Goal: Task Accomplishment & Management: Manage account settings

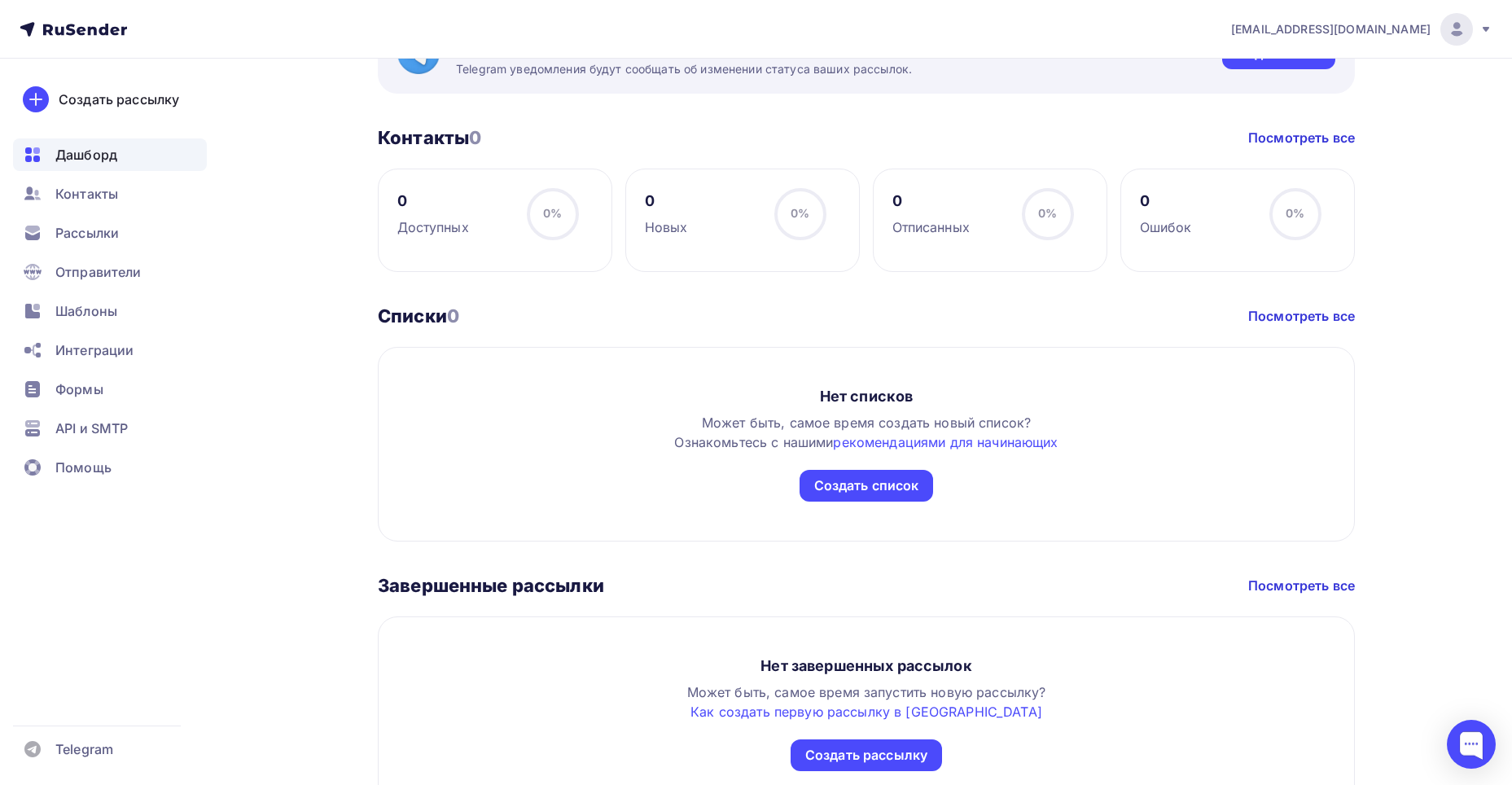
scroll to position [678, 0]
click at [87, 182] on div "Контакты" at bounding box center [109, 194] width 194 height 32
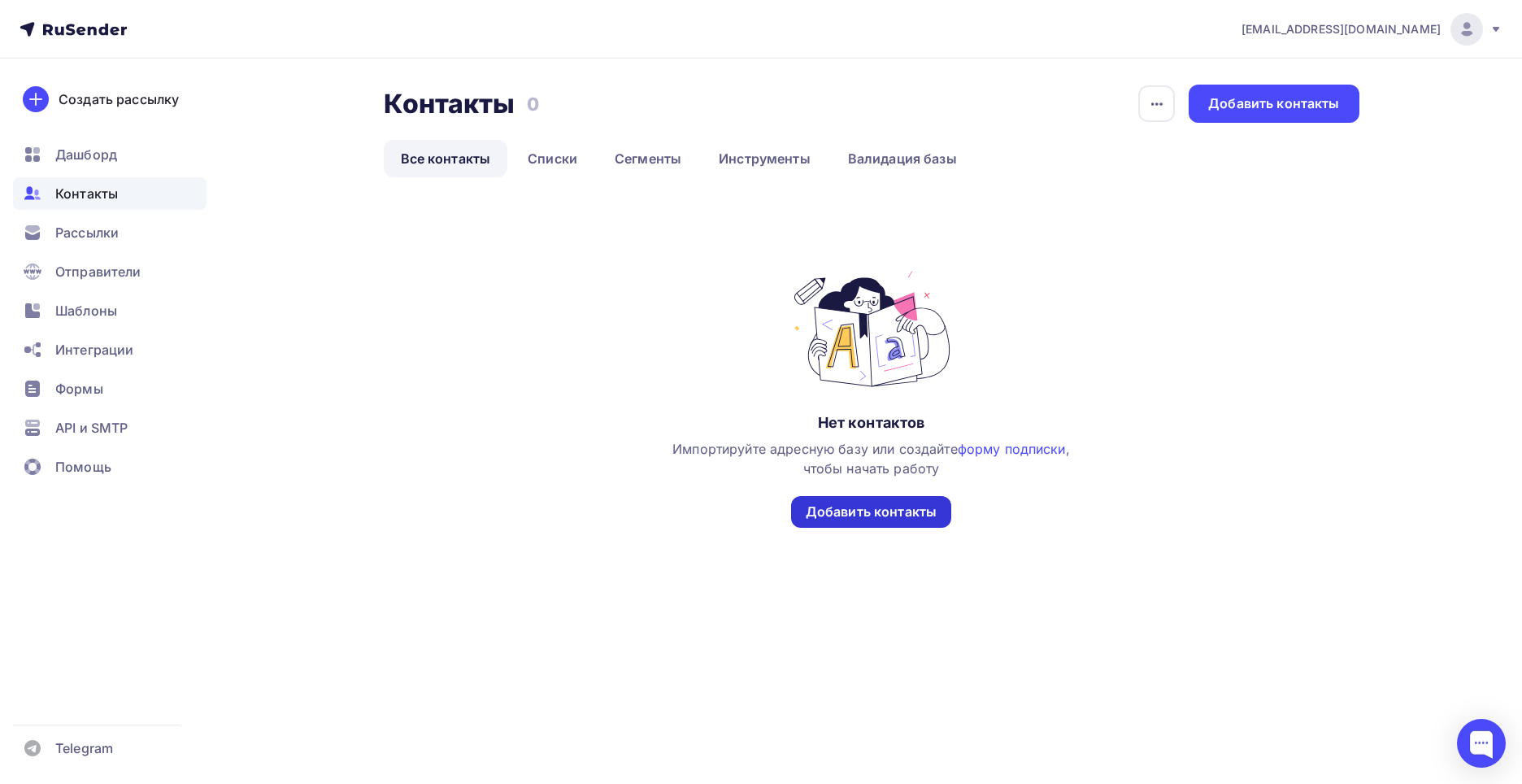
click at [885, 510] on div "Добавить контакты" at bounding box center [870, 512] width 131 height 19
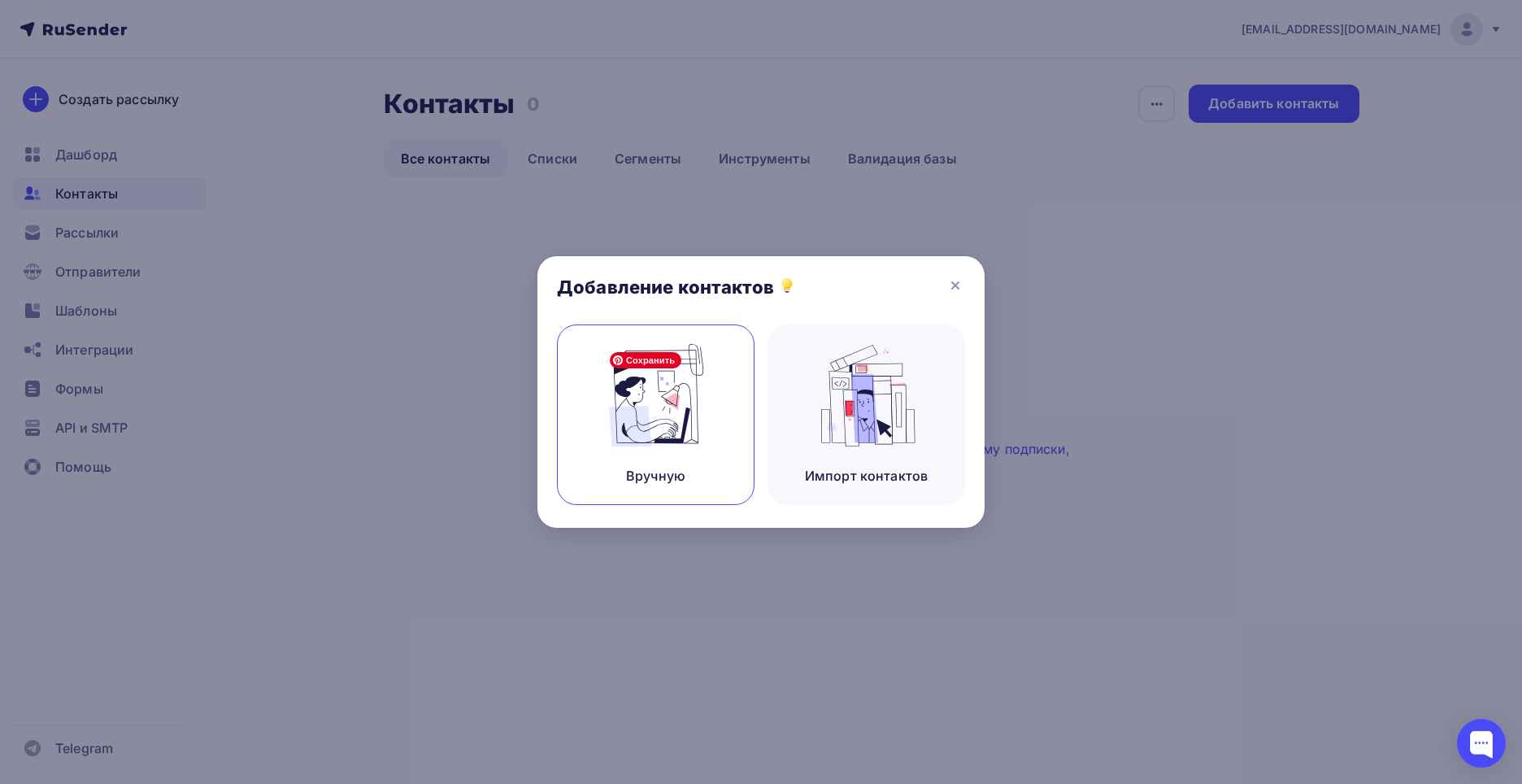
click at [633, 417] on img at bounding box center [656, 395] width 109 height 102
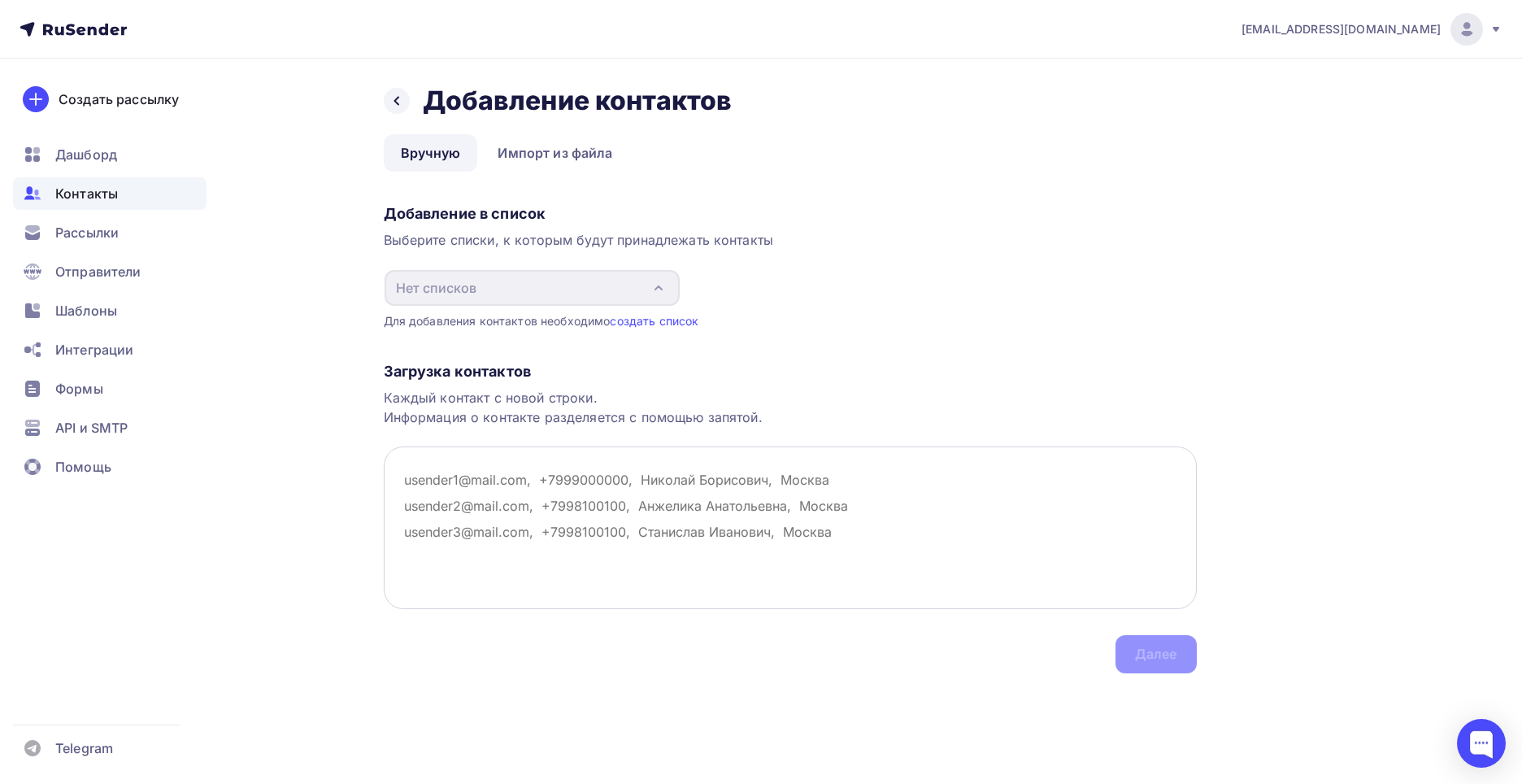
paste textarea "Loremipsumdolor sitam://consecteturadip.eli/se/ doeiu@temporincididun.utl Etdol…"
type textarea "Loremipsumdolor sitam://consecteturadip.eli/se/ doeiu@temporincididun.utl Etdol…"
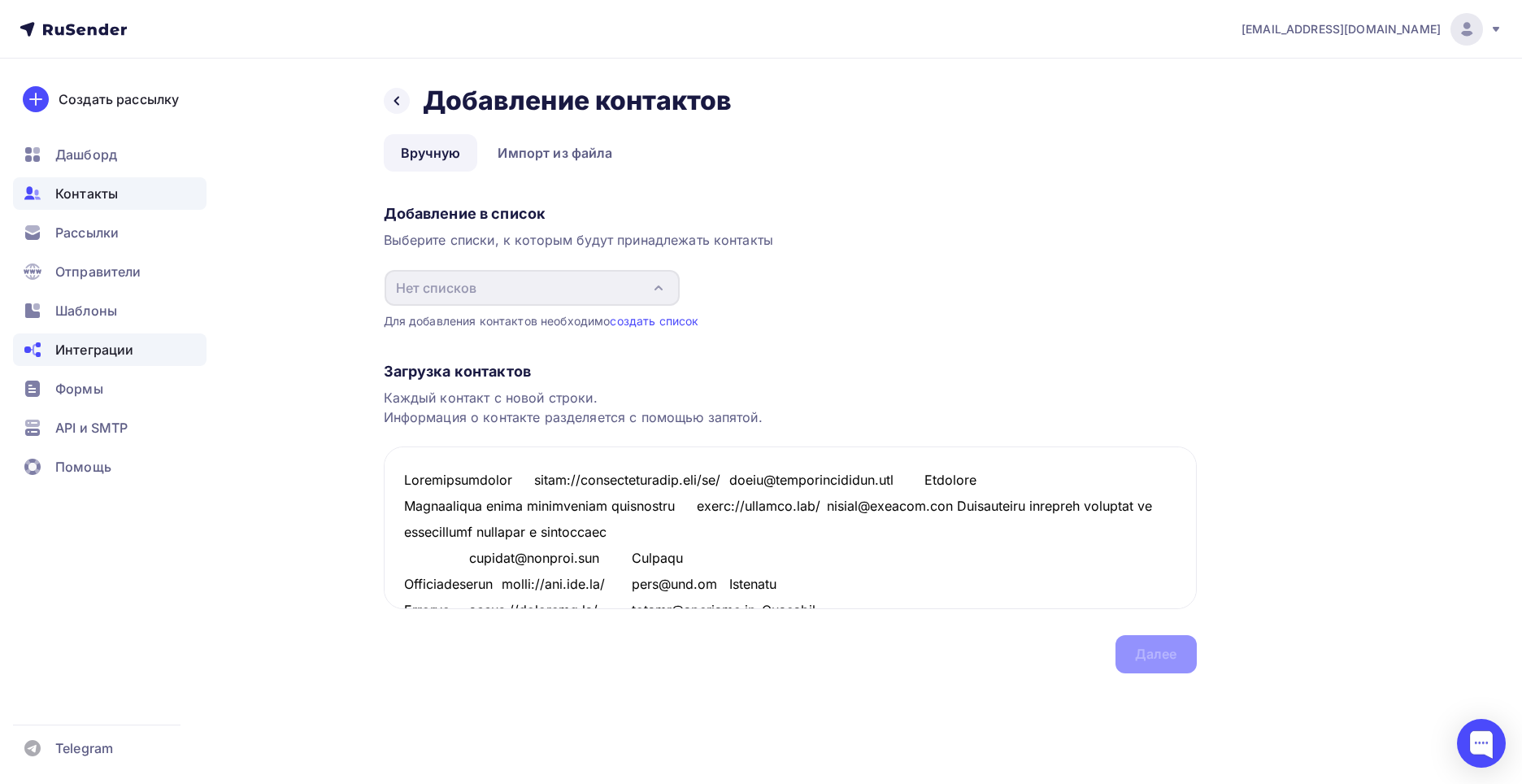
drag, startPoint x: 815, startPoint y: 596, endPoint x: 150, endPoint y: 344, distance: 711.1
click at [150, 344] on div "[EMAIL_ADDRESS][DOMAIN_NAME] [PERSON_NAME] Выйти Создать рассылку [GEOGRAPHIC_D…" at bounding box center [761, 369] width 1522 height 738
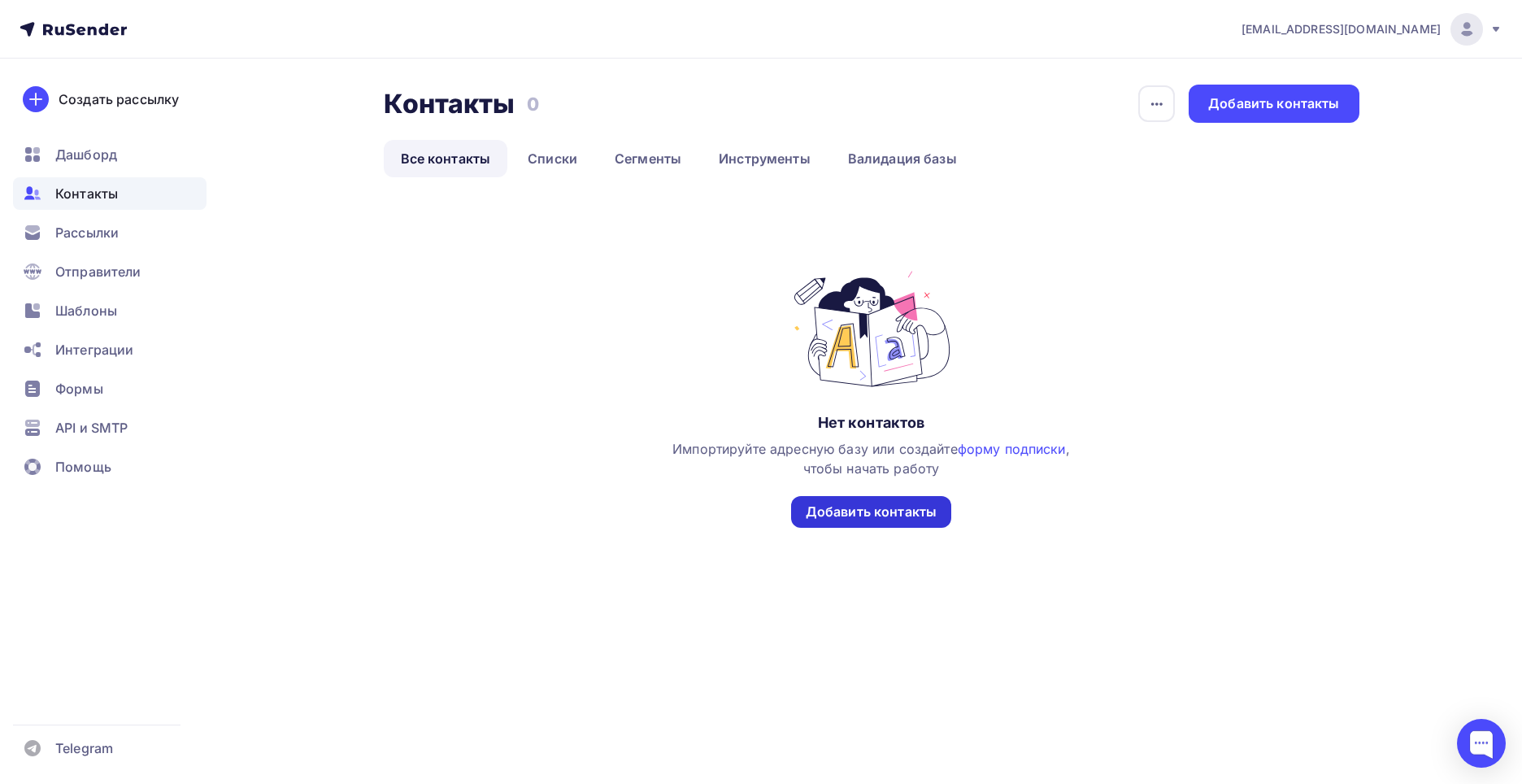
click at [839, 512] on div "Добавить контакты" at bounding box center [870, 512] width 131 height 19
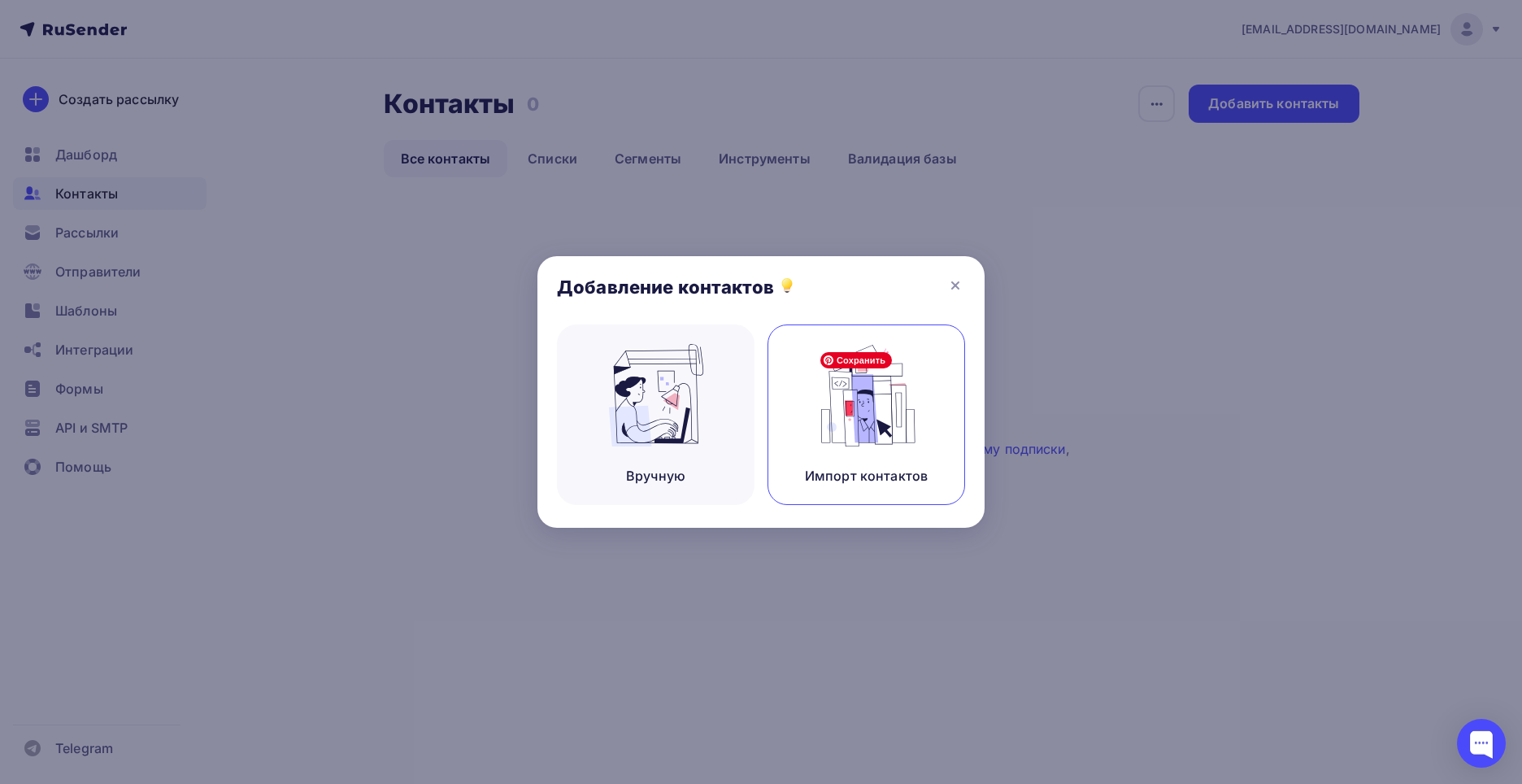
click at [900, 428] on img at bounding box center [867, 395] width 109 height 102
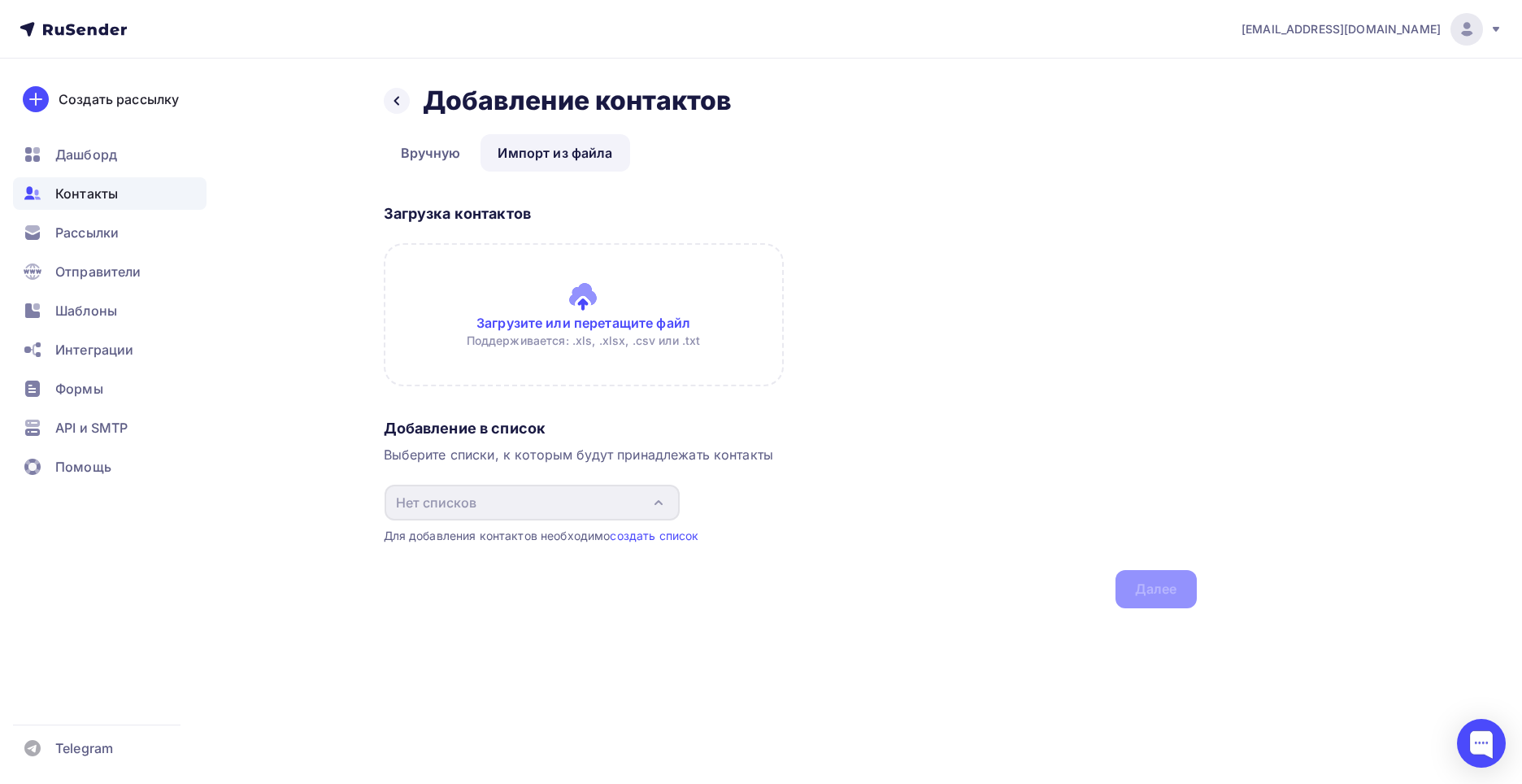
click at [534, 330] on input "file" at bounding box center [584, 315] width 400 height 143
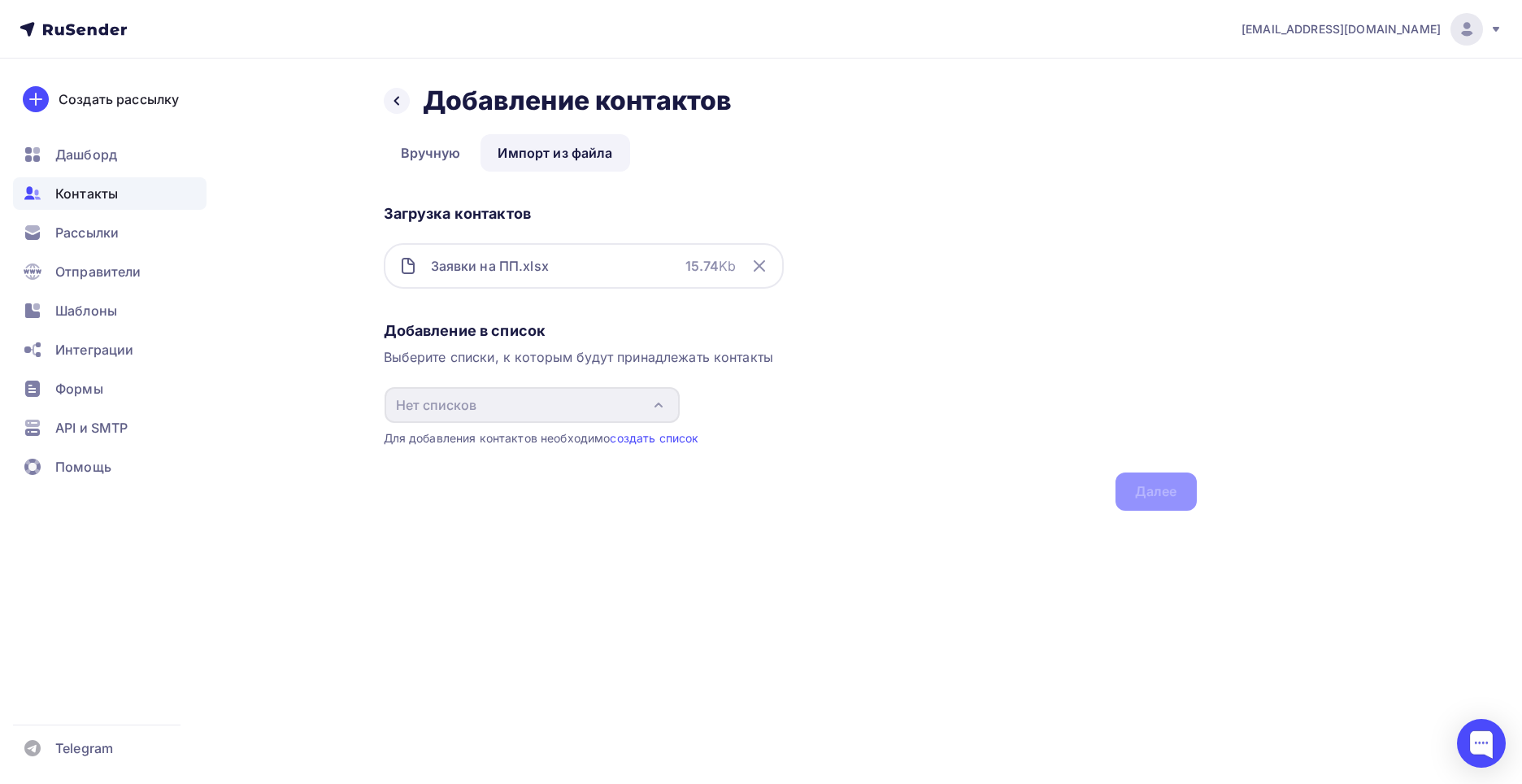
click at [595, 264] on div "Заявки на ПП.xlsx 15.74 Kb" at bounding box center [584, 265] width 400 height 45
click at [561, 276] on div "Заявки на ПП.xlsx 15.74 Kb" at bounding box center [584, 265] width 400 height 45
click at [752, 268] on icon at bounding box center [759, 265] width 20 height 20
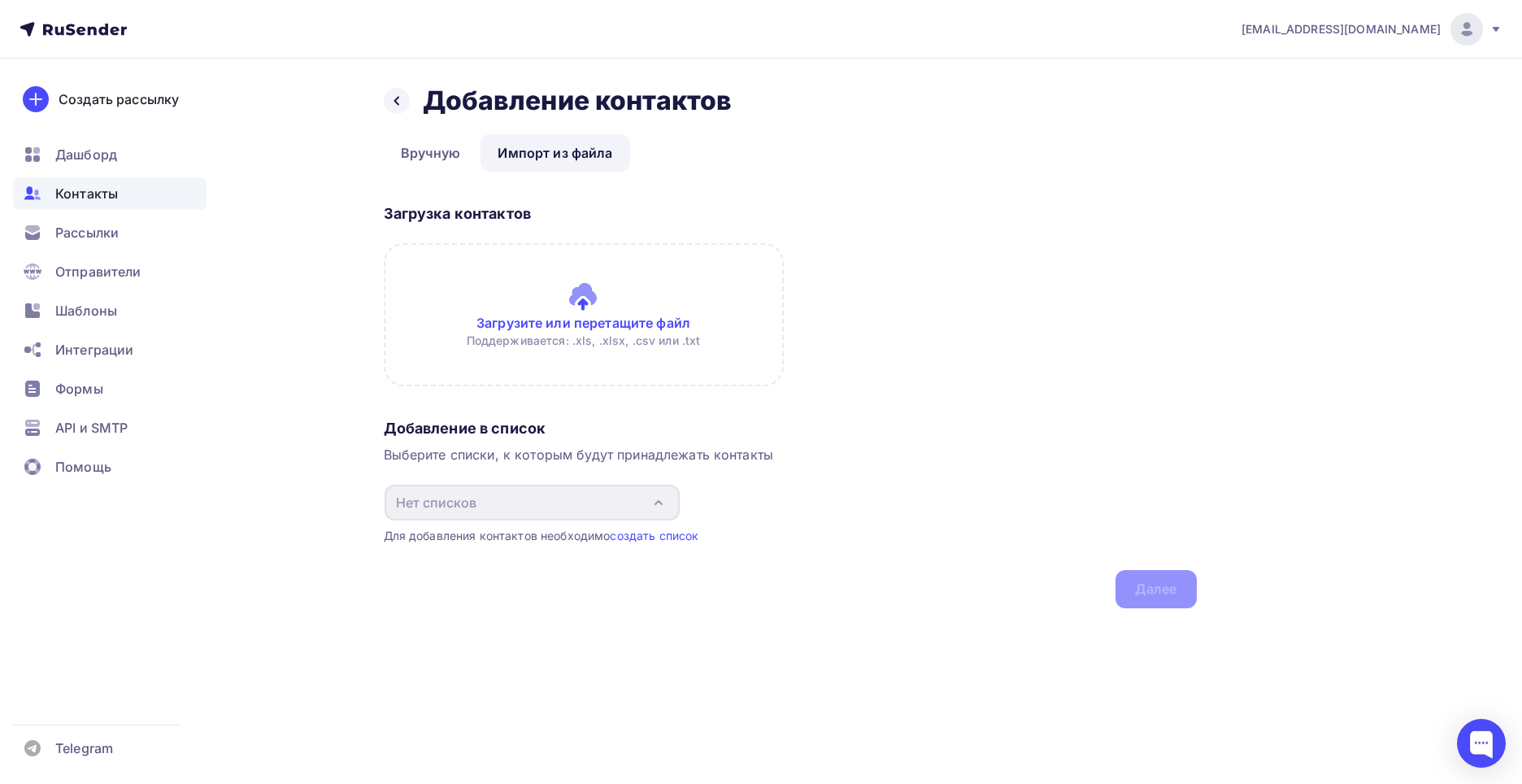
click at [632, 303] on input "file" at bounding box center [584, 315] width 400 height 143
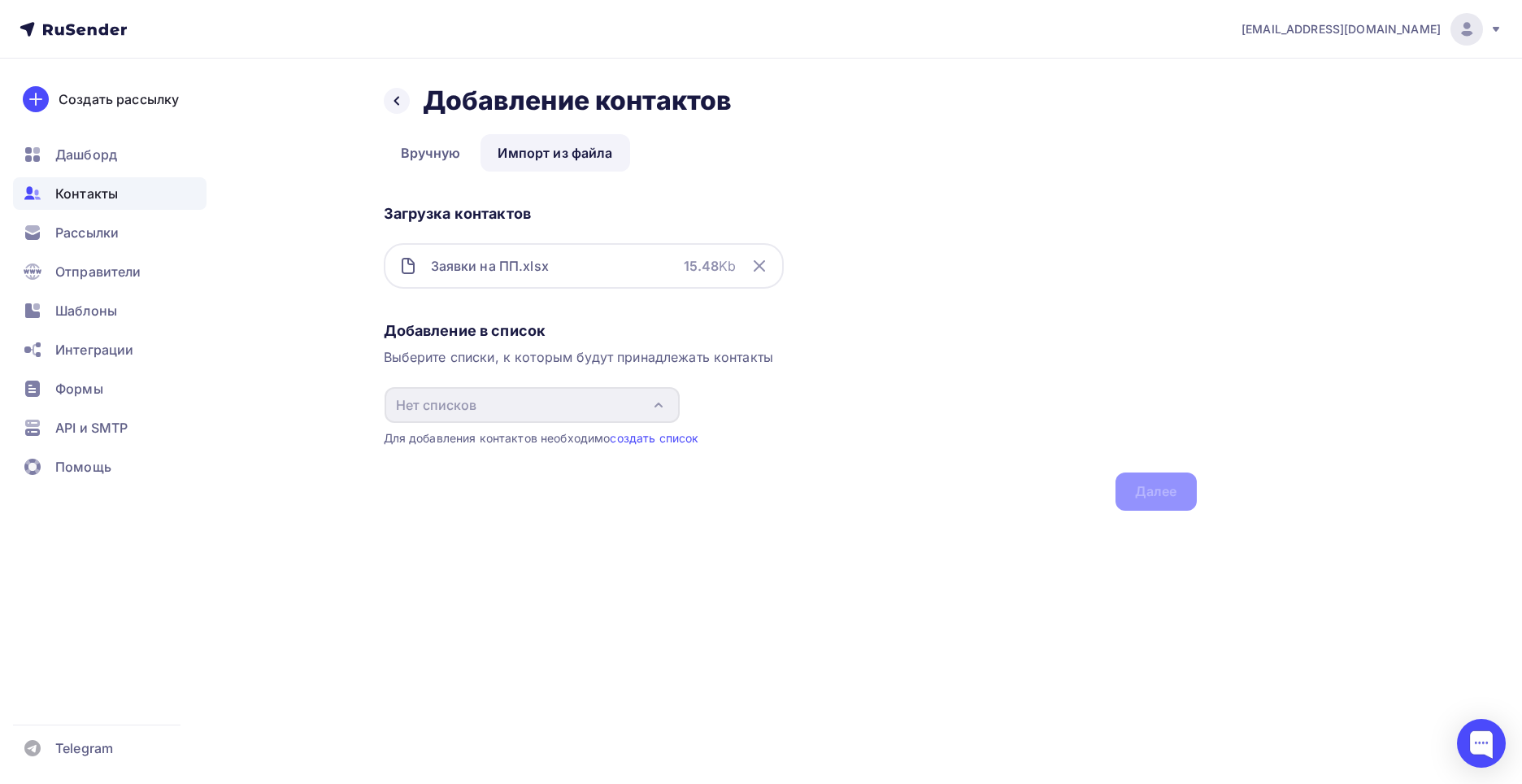
click at [458, 265] on div "Заявки на ПП.xlsx" at bounding box center [490, 265] width 118 height 20
click at [461, 346] on div "Добавление в список Выберите списки, к которым будут принадлежать контакты Нет …" at bounding box center [790, 413] width 813 height 196
click at [438, 315] on div "Добавление в список Выберите списки, к которым будут принадлежать контакты Нет …" at bounding box center [790, 413] width 813 height 196
click at [488, 177] on div "Назад Добавление контактов Добавление контактов Вручную Импорт из файла Импорт …" at bounding box center [790, 297] width 813 height 426
click at [483, 208] on div "Загрузка контактов" at bounding box center [790, 213] width 813 height 20
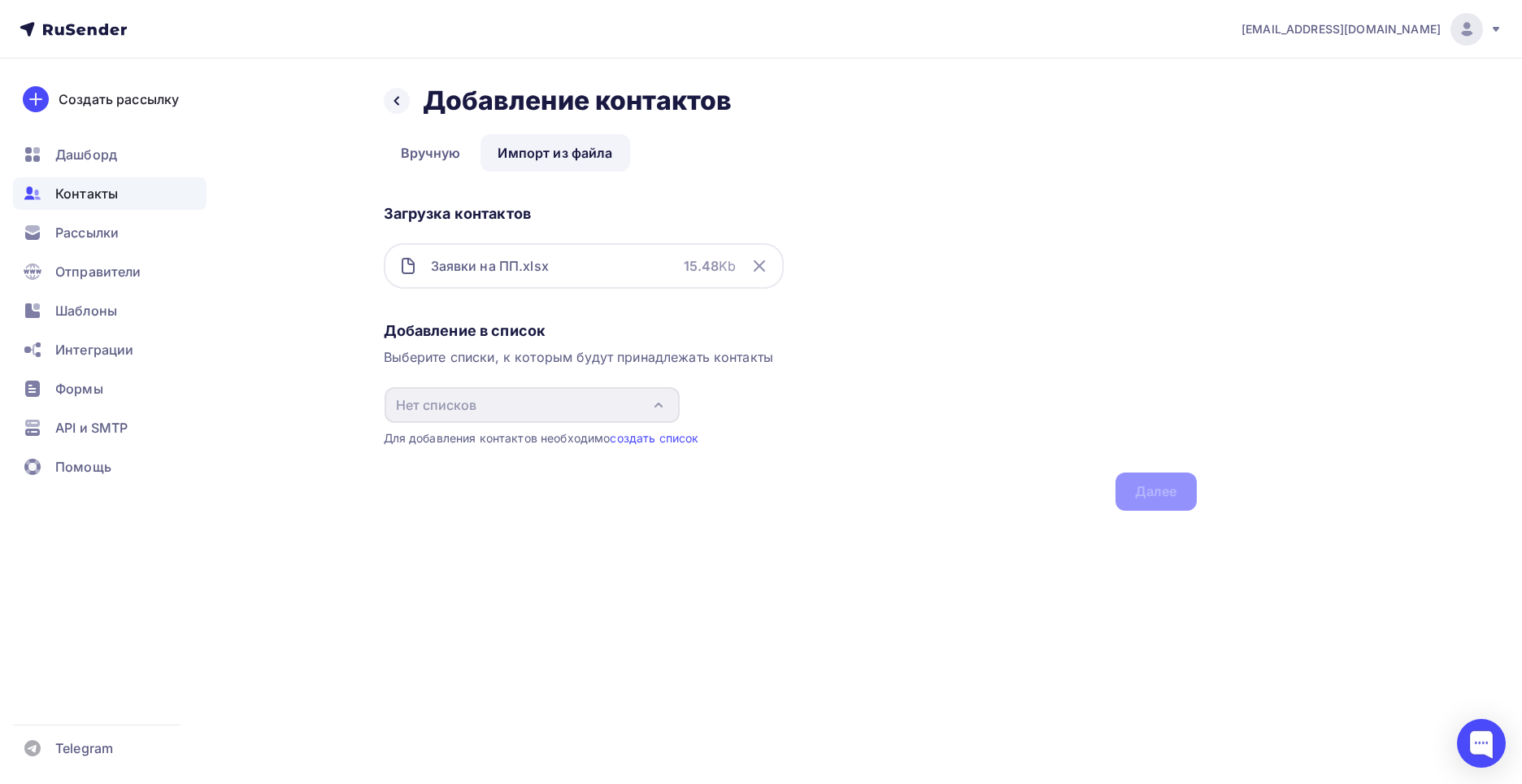
click at [509, 331] on div "Добавление в список" at bounding box center [790, 330] width 813 height 20
drag, startPoint x: 609, startPoint y: 345, endPoint x: 636, endPoint y: 354, distance: 28.5
click at [609, 346] on div "Добавление в список Выберите списки, к которым будут принадлежать контакты Нет …" at bounding box center [790, 413] width 813 height 196
click at [726, 363] on div "Выберите списки, к которым будут принадлежать контакты" at bounding box center [790, 357] width 813 height 20
click at [665, 443] on link "создать список" at bounding box center [654, 438] width 89 height 14
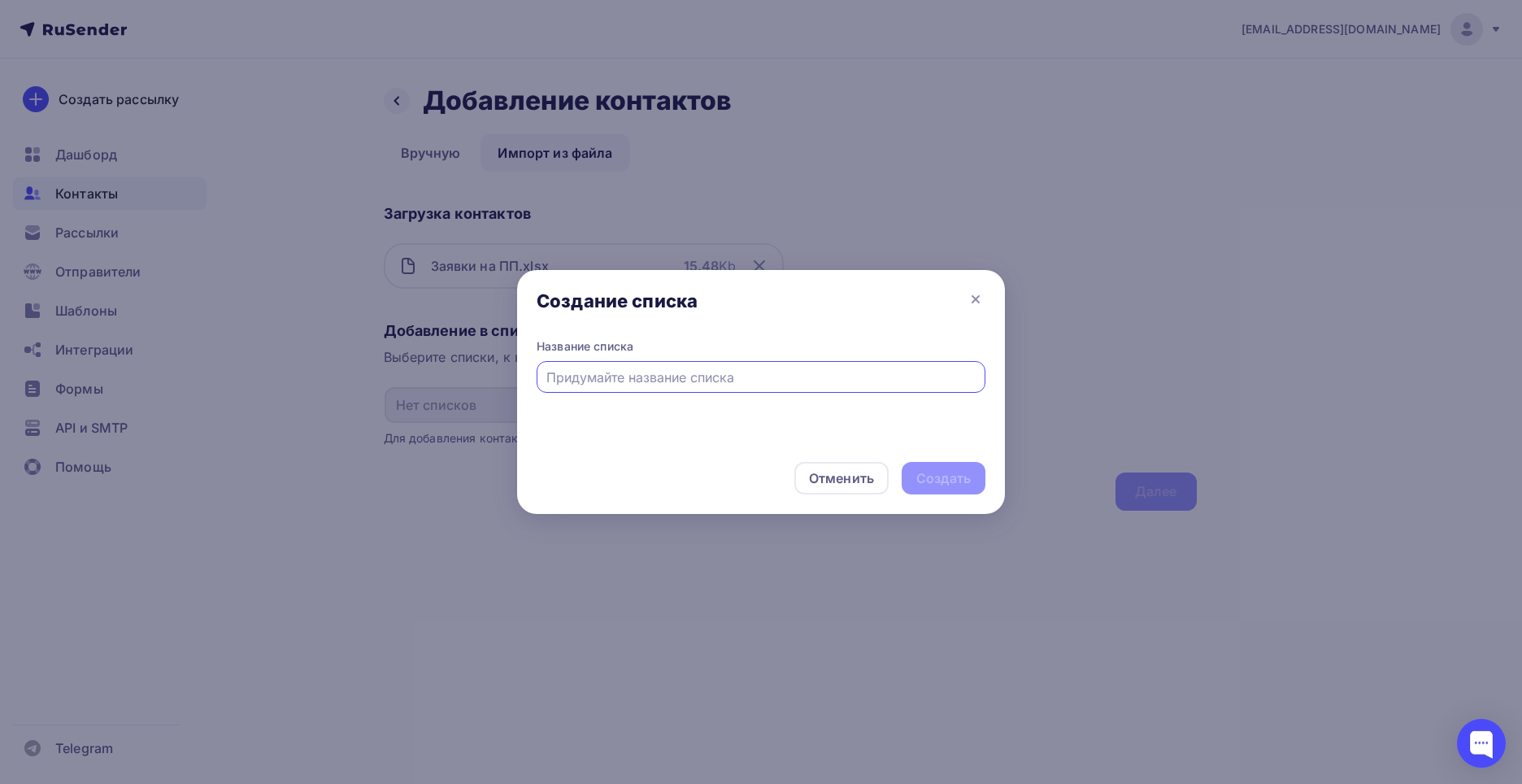
click at [630, 373] on input "text" at bounding box center [761, 377] width 430 height 20
type input "Фармацевтическая промышленность"
click at [932, 473] on div "Создать" at bounding box center [944, 479] width 55 height 19
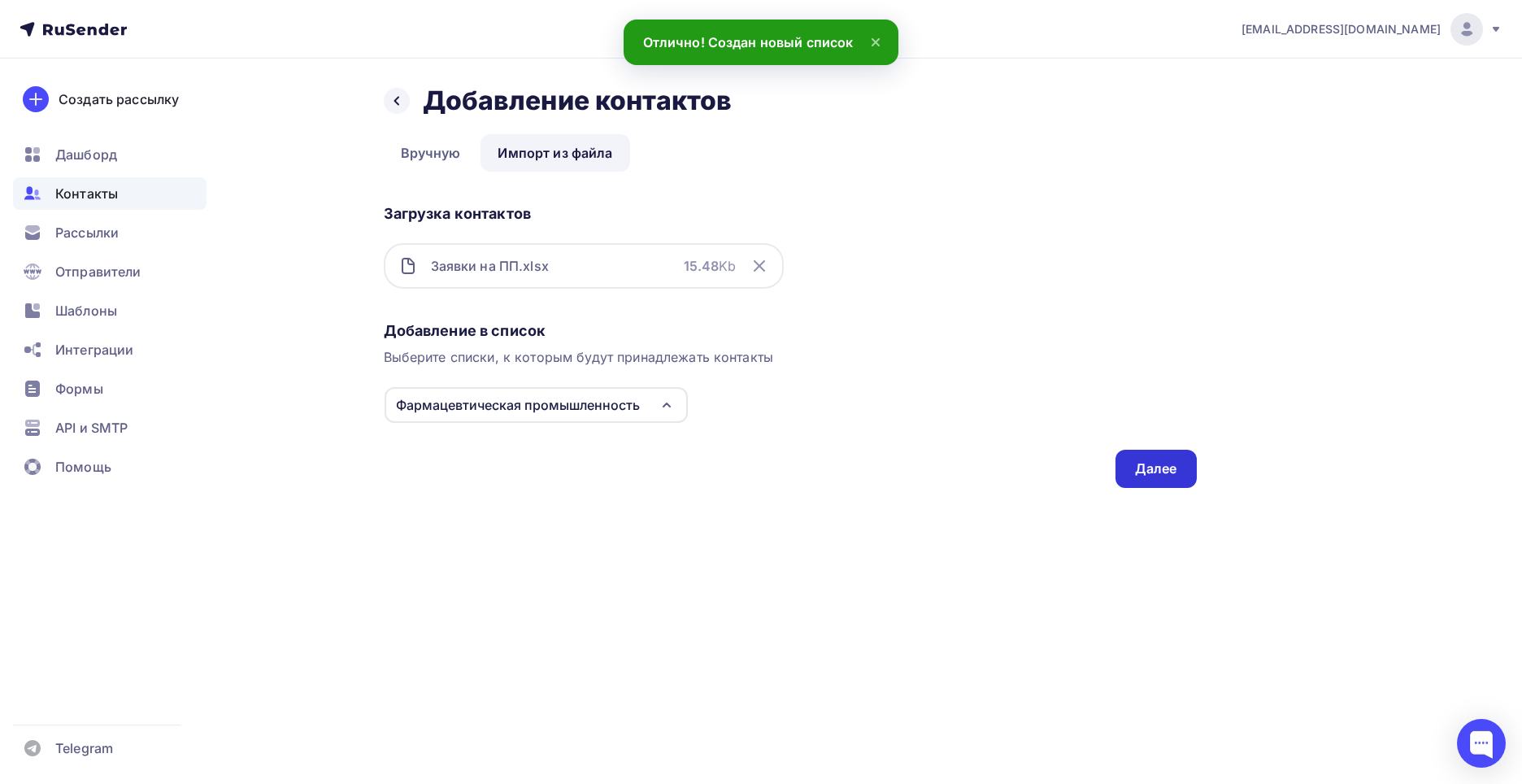
click at [1142, 467] on div "Далее" at bounding box center [1156, 468] width 43 height 19
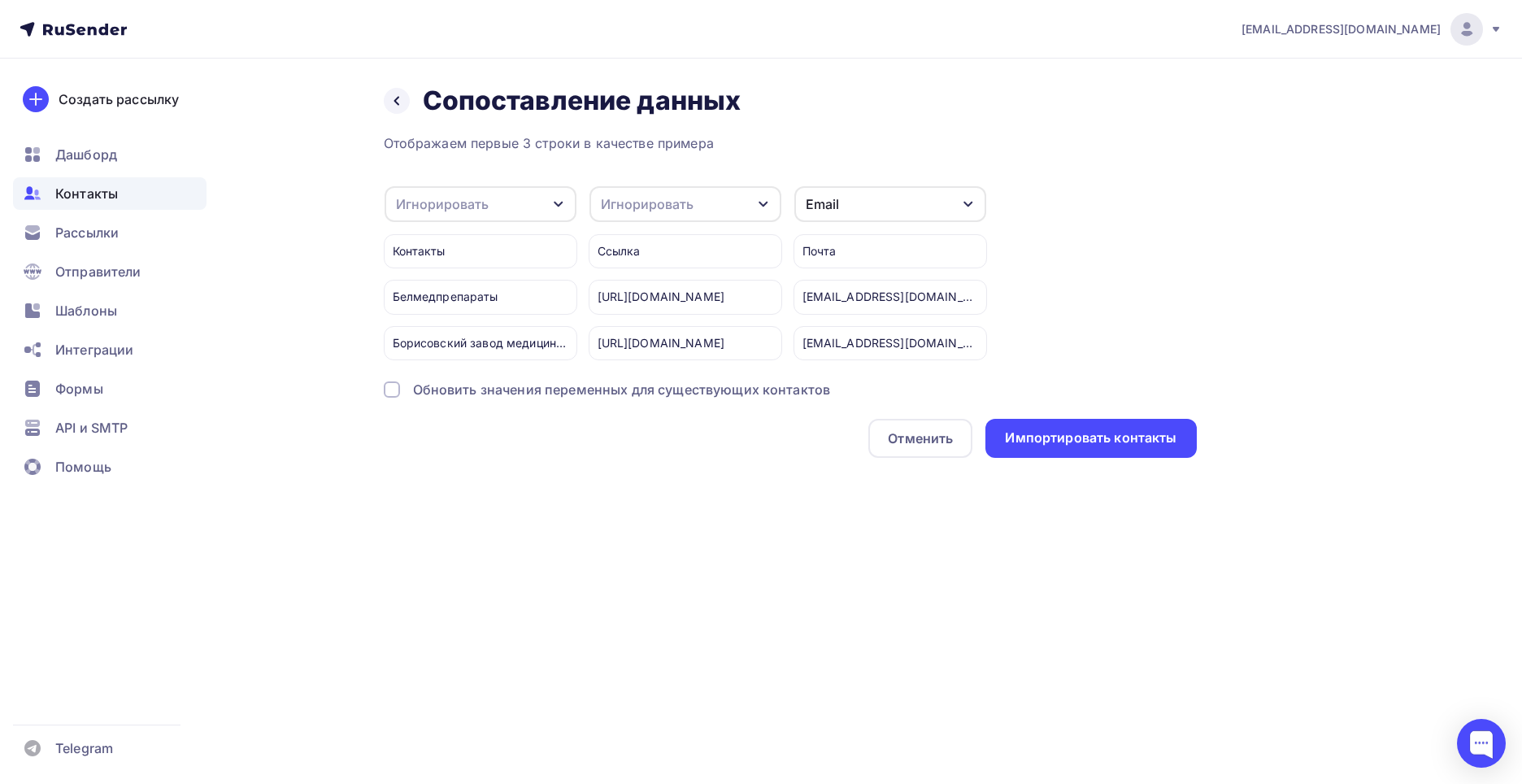
click at [687, 200] on div "Игнорировать" at bounding box center [647, 204] width 93 height 20
click at [630, 513] on div "Назад Сопоставление данных Сопоставление данных Отображаем первые 3 строки в ка…" at bounding box center [761, 291] width 1333 height 464
click at [549, 198] on div "Игнорировать" at bounding box center [480, 204] width 192 height 36
click at [473, 289] on div "Имя" at bounding box center [454, 289] width 95 height 20
click at [653, 199] on div "Игнорировать" at bounding box center [647, 204] width 93 height 20
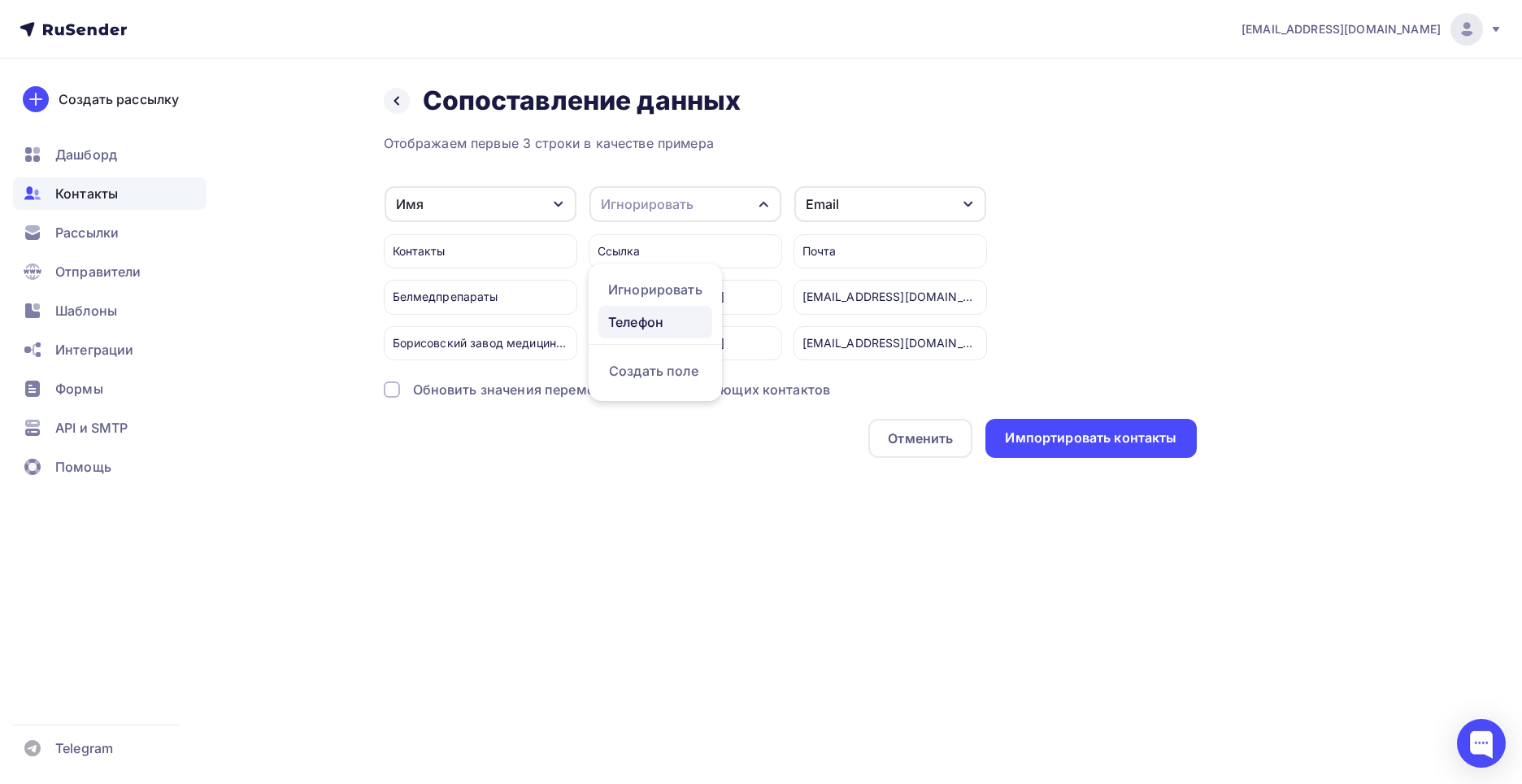
click at [679, 323] on div "Телефон" at bounding box center [655, 322] width 95 height 20
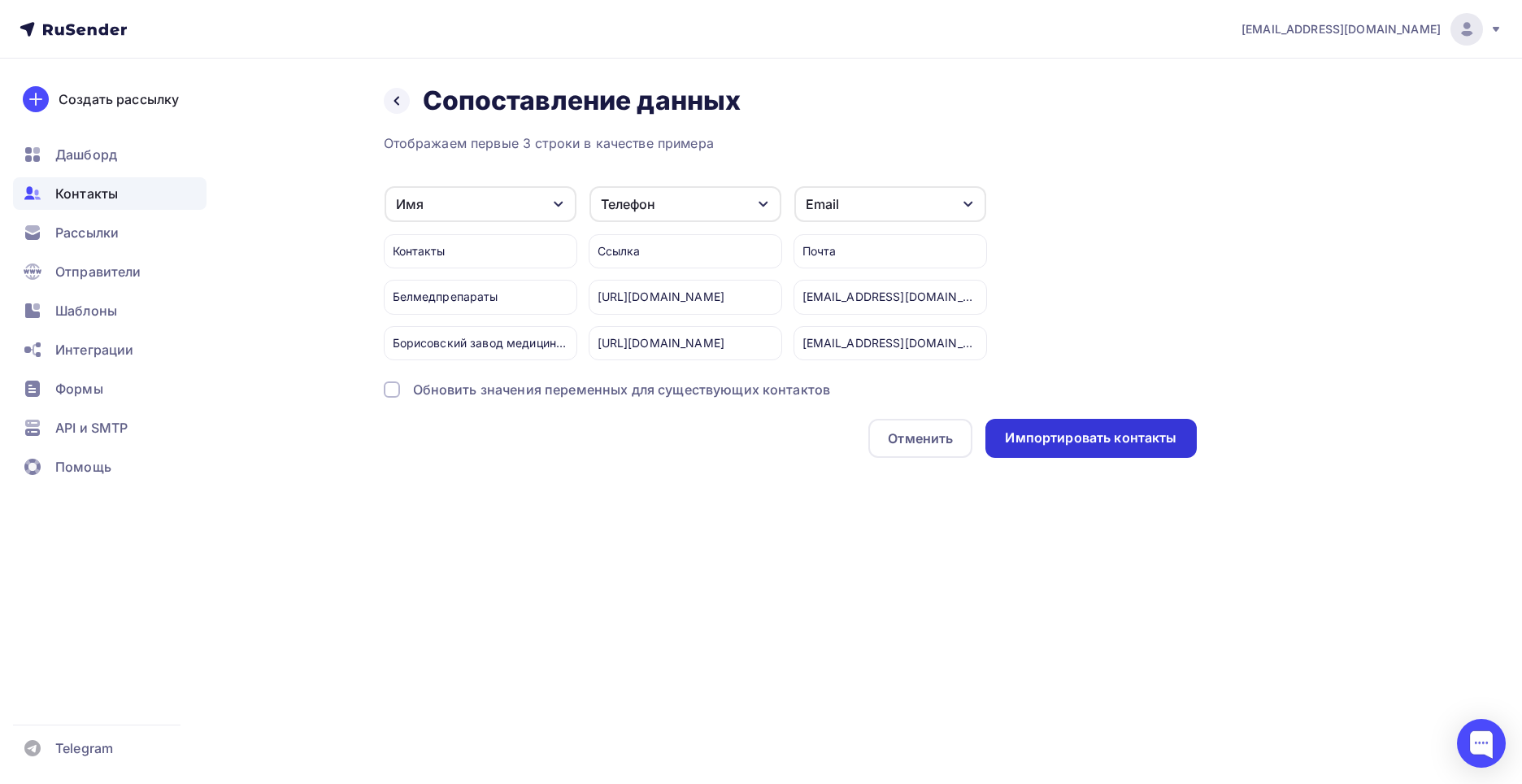
click at [1124, 450] on div "Импортировать контакты" at bounding box center [1090, 438] width 211 height 39
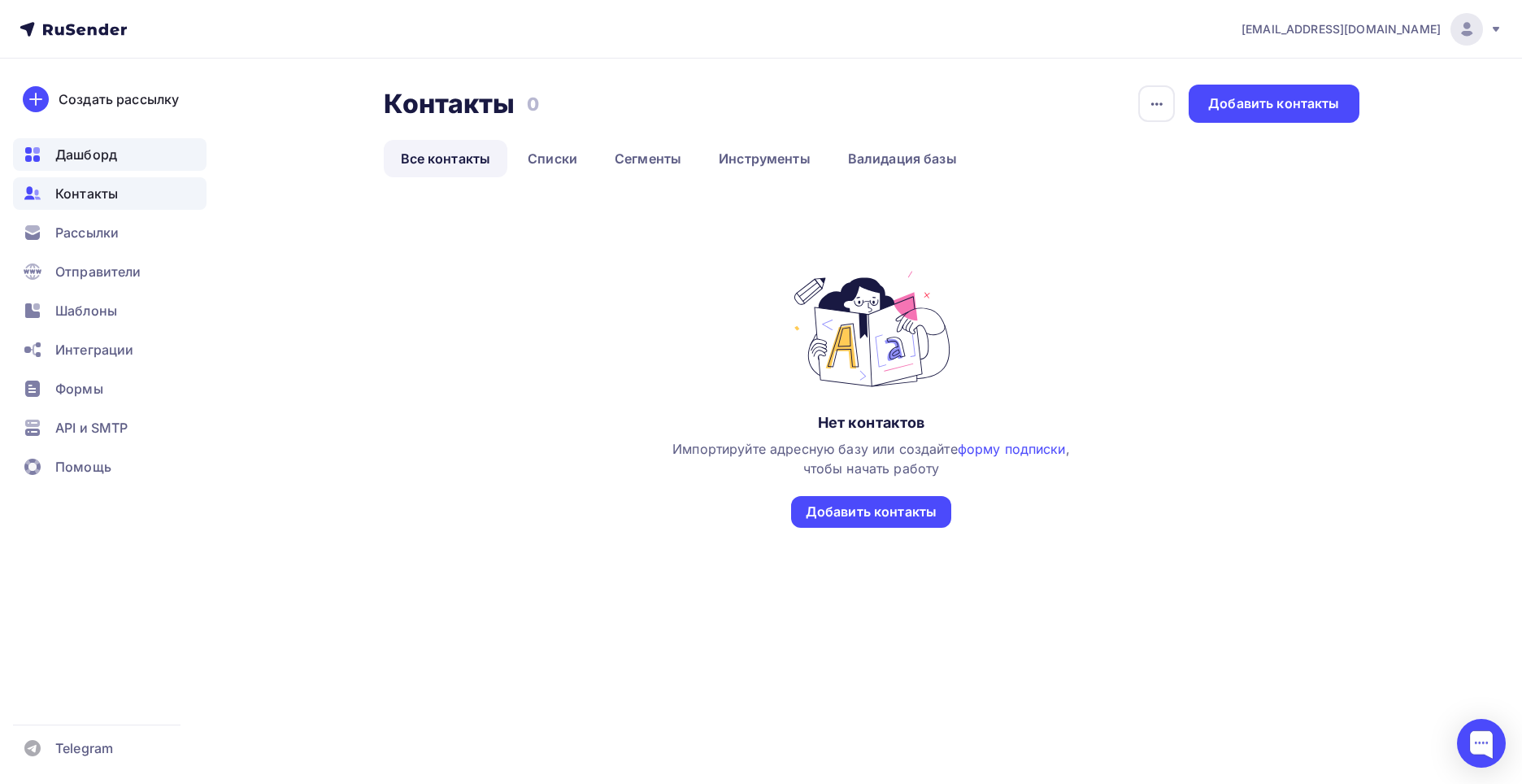
click at [105, 161] on span "Дашборд" at bounding box center [86, 154] width 61 height 20
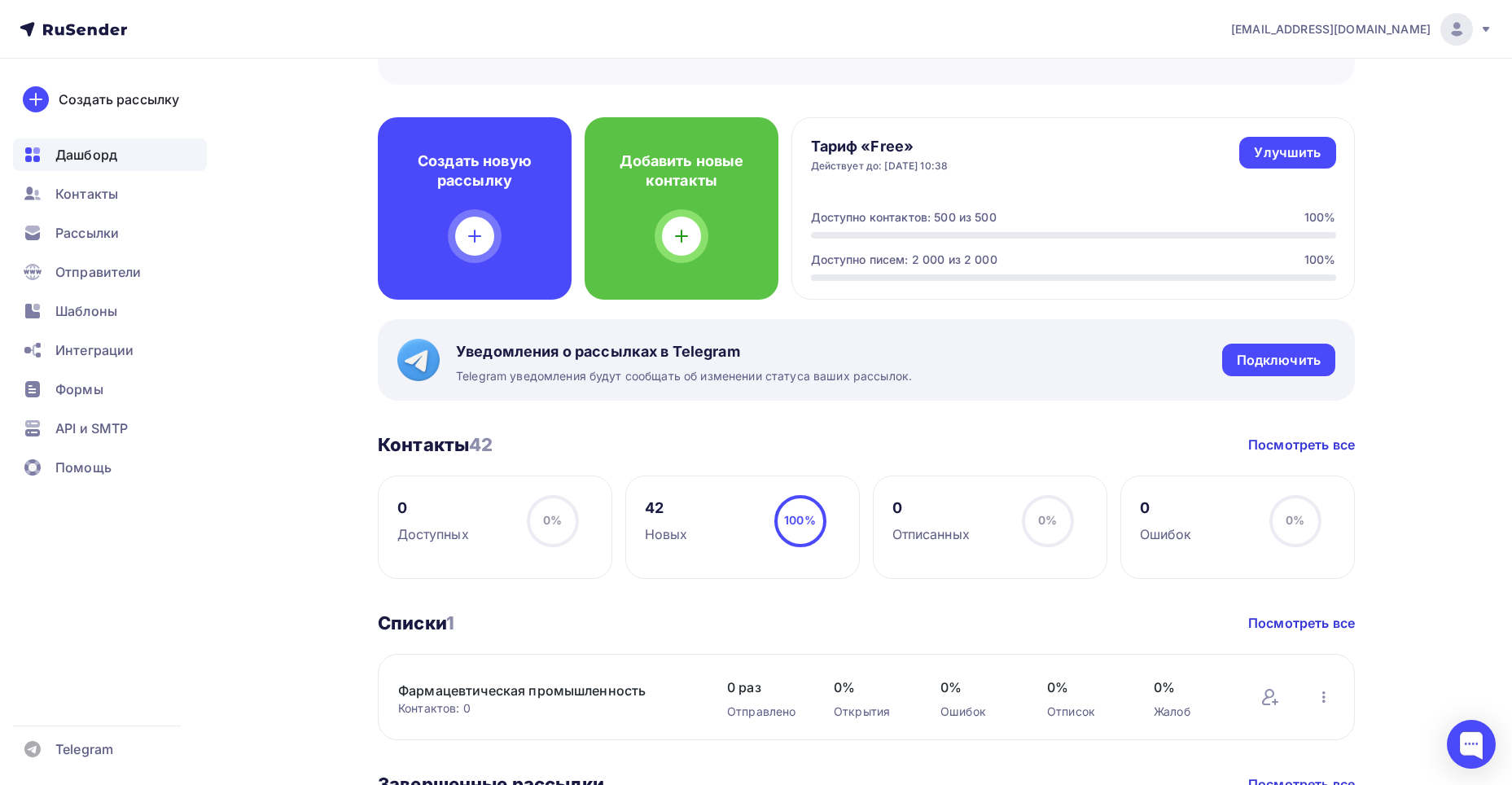
scroll to position [407, 0]
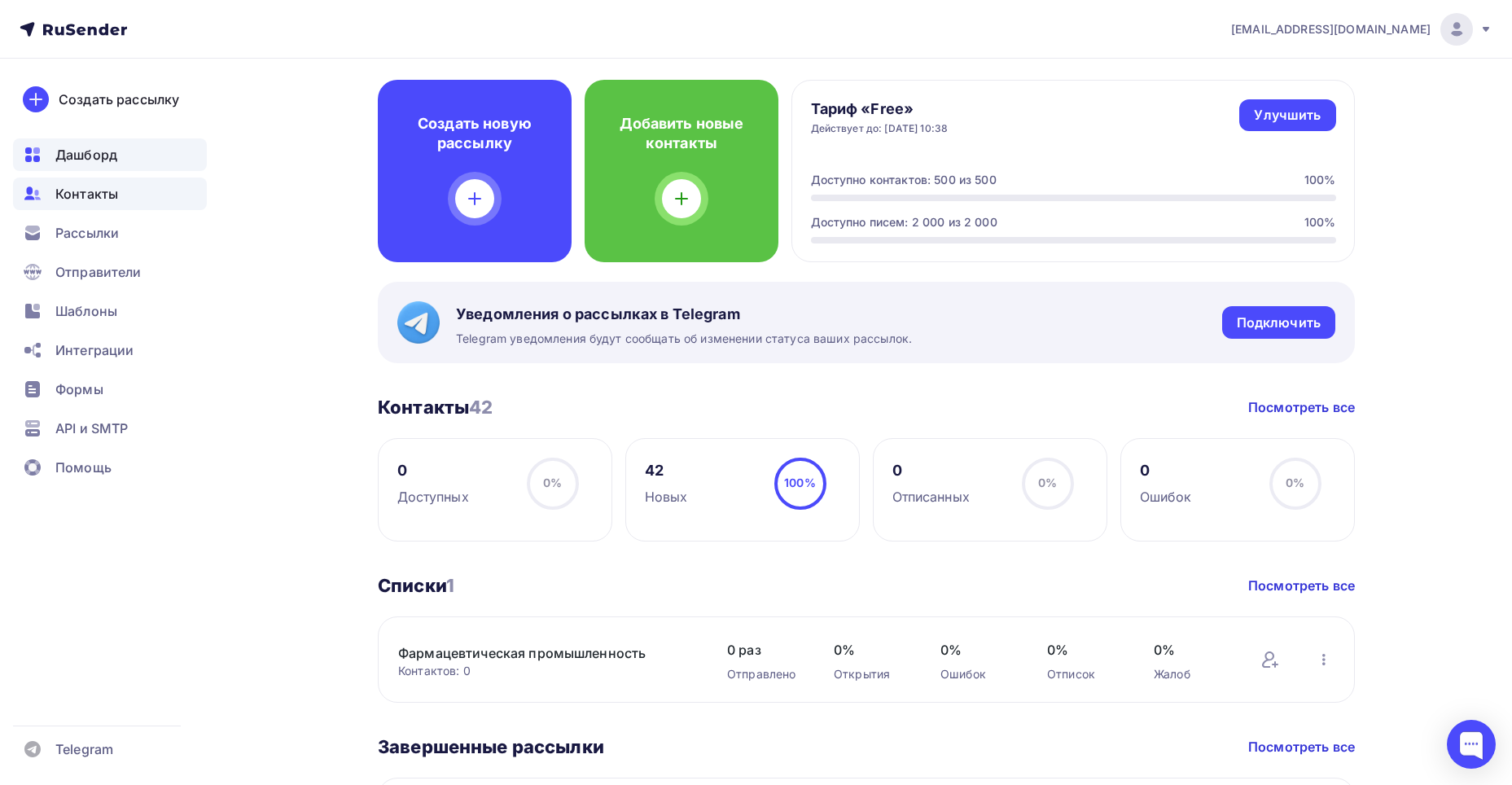
click at [67, 195] on span "Контакты" at bounding box center [86, 193] width 62 height 20
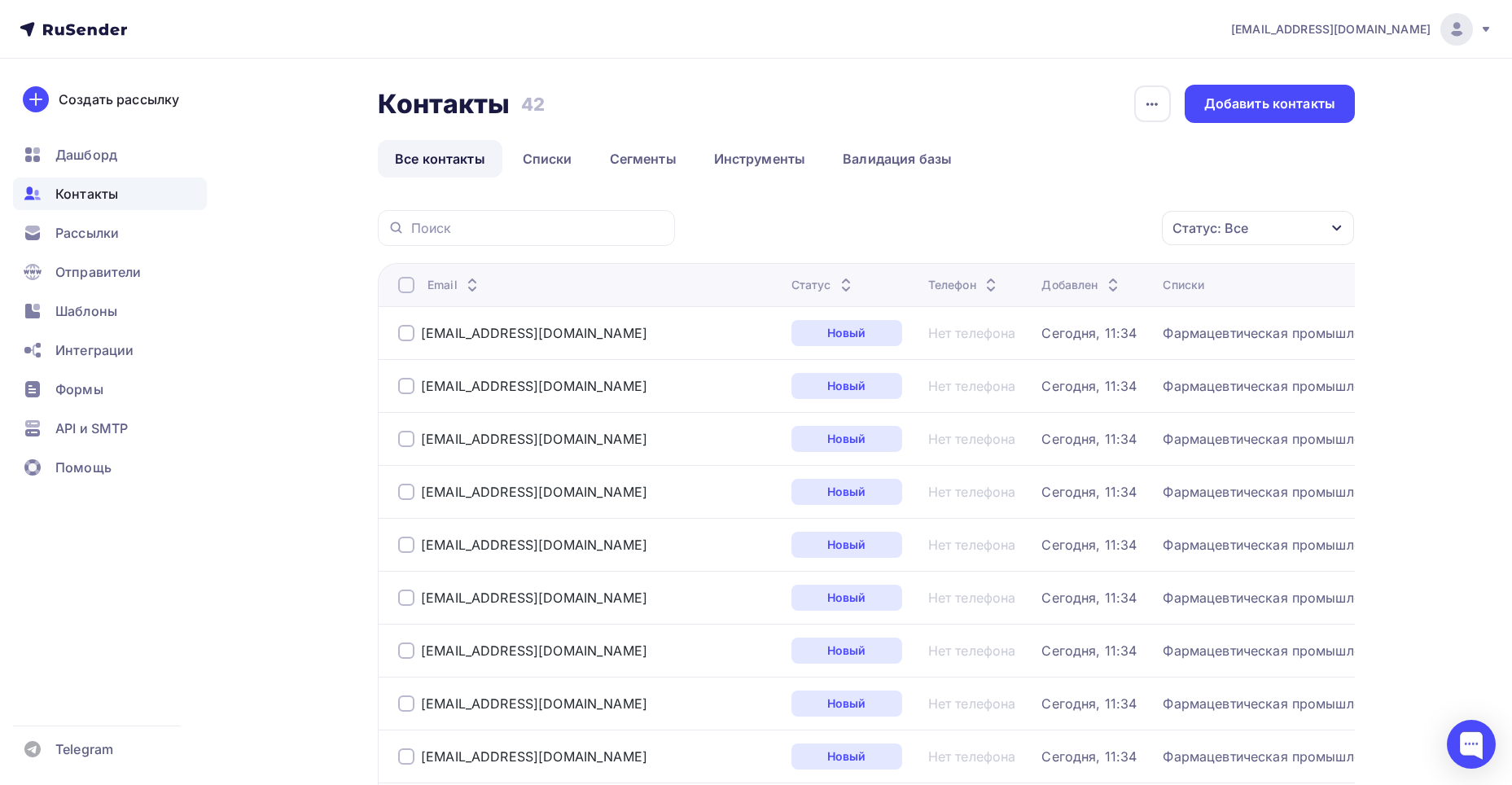
click at [928, 288] on div "Телефон" at bounding box center [964, 284] width 73 height 16
click at [555, 165] on link "Списки" at bounding box center [548, 159] width 84 height 38
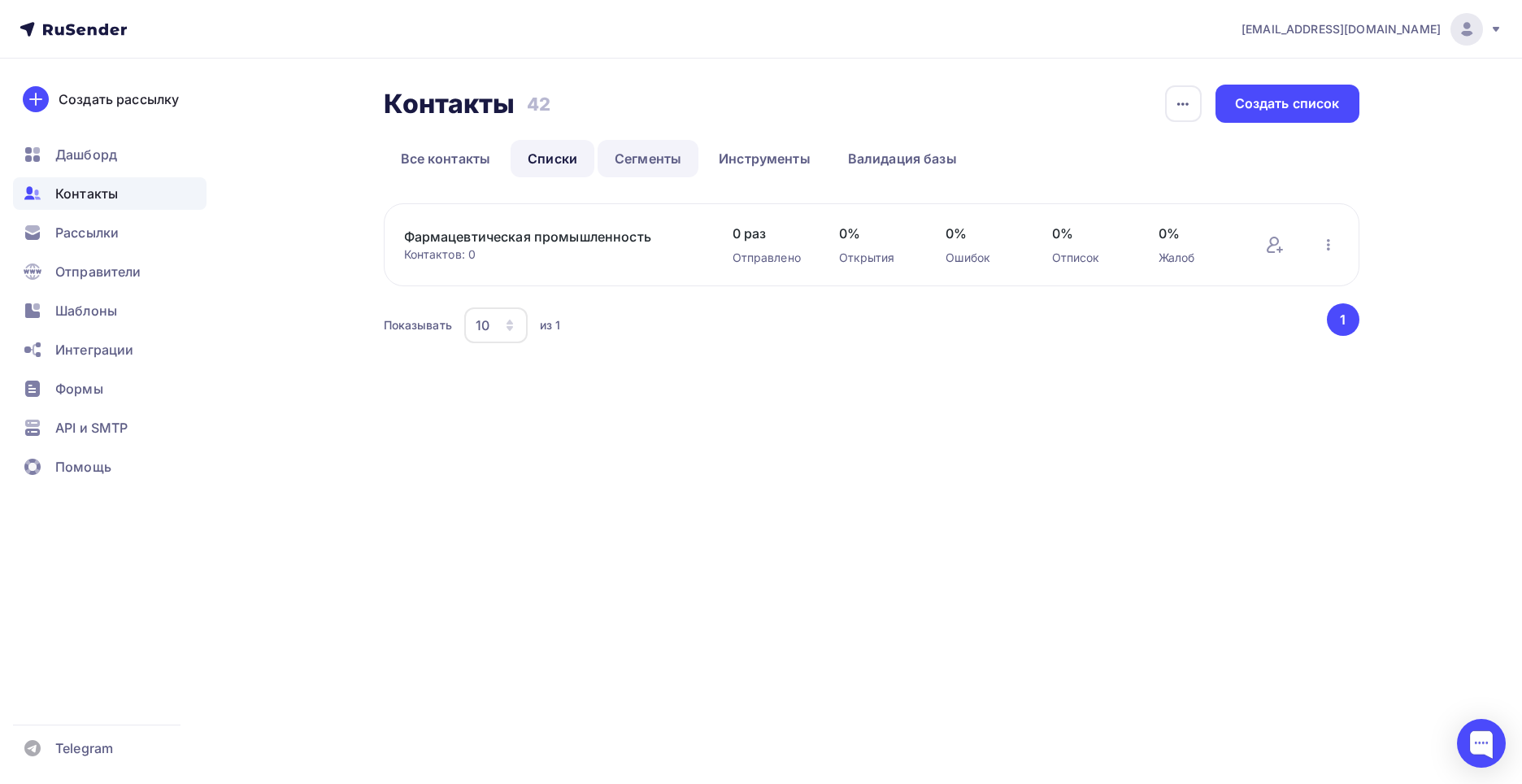
click at [646, 165] on link "Сегменты" at bounding box center [648, 159] width 101 height 38
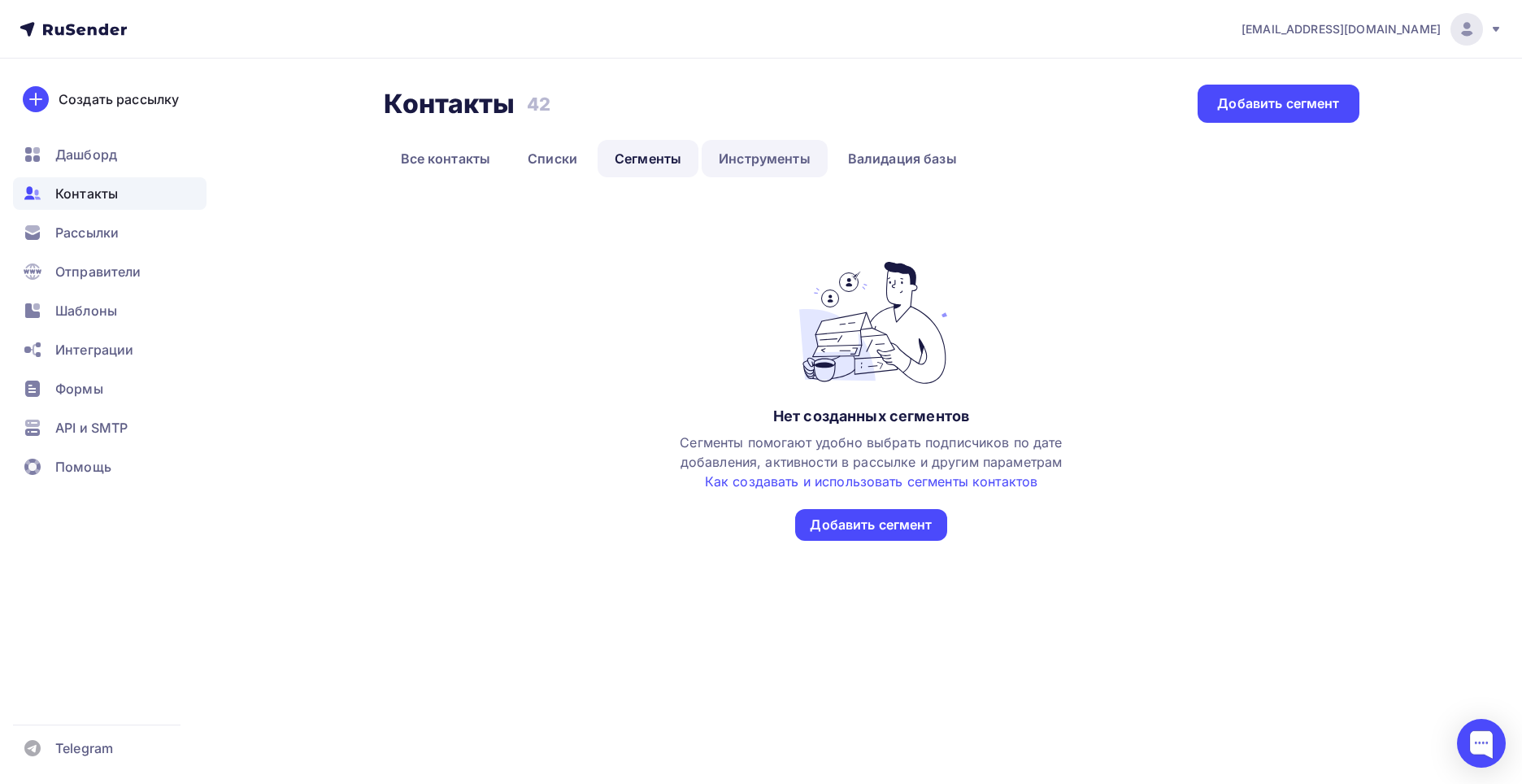
click at [769, 160] on link "Инструменты" at bounding box center [764, 159] width 126 height 38
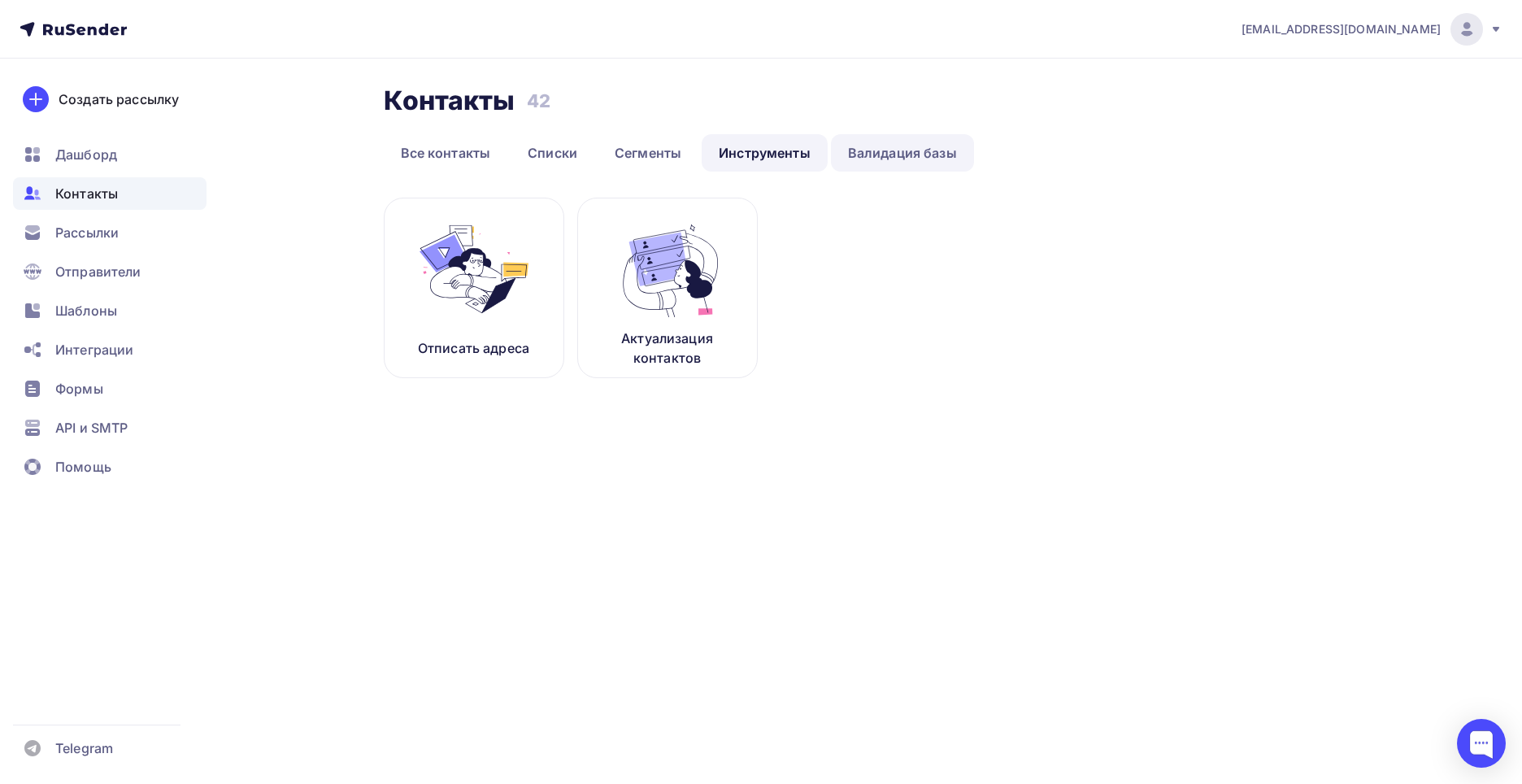
click at [905, 151] on link "Валидация базы" at bounding box center [903, 153] width 143 height 38
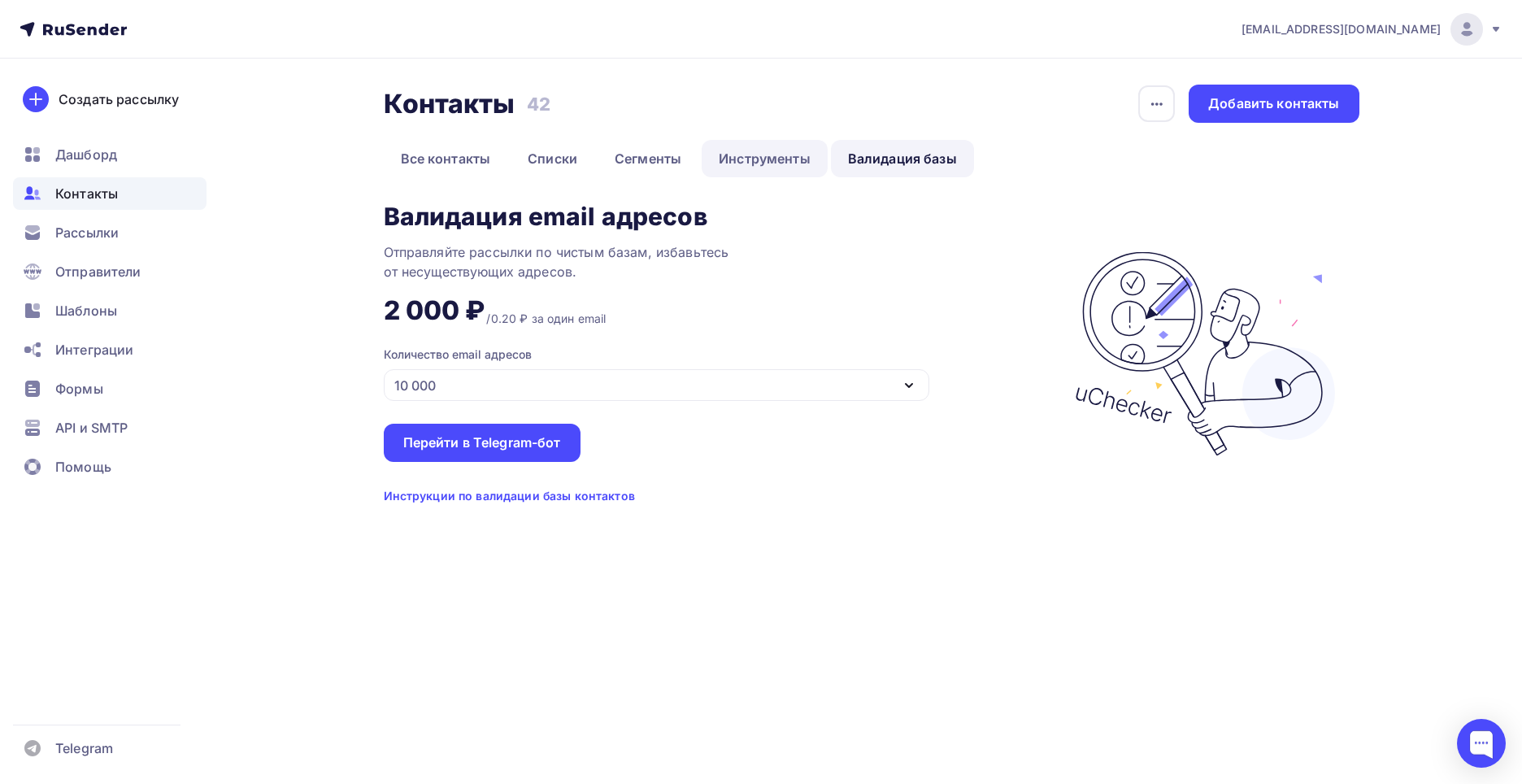
click at [780, 164] on link "Инструменты" at bounding box center [764, 159] width 126 height 38
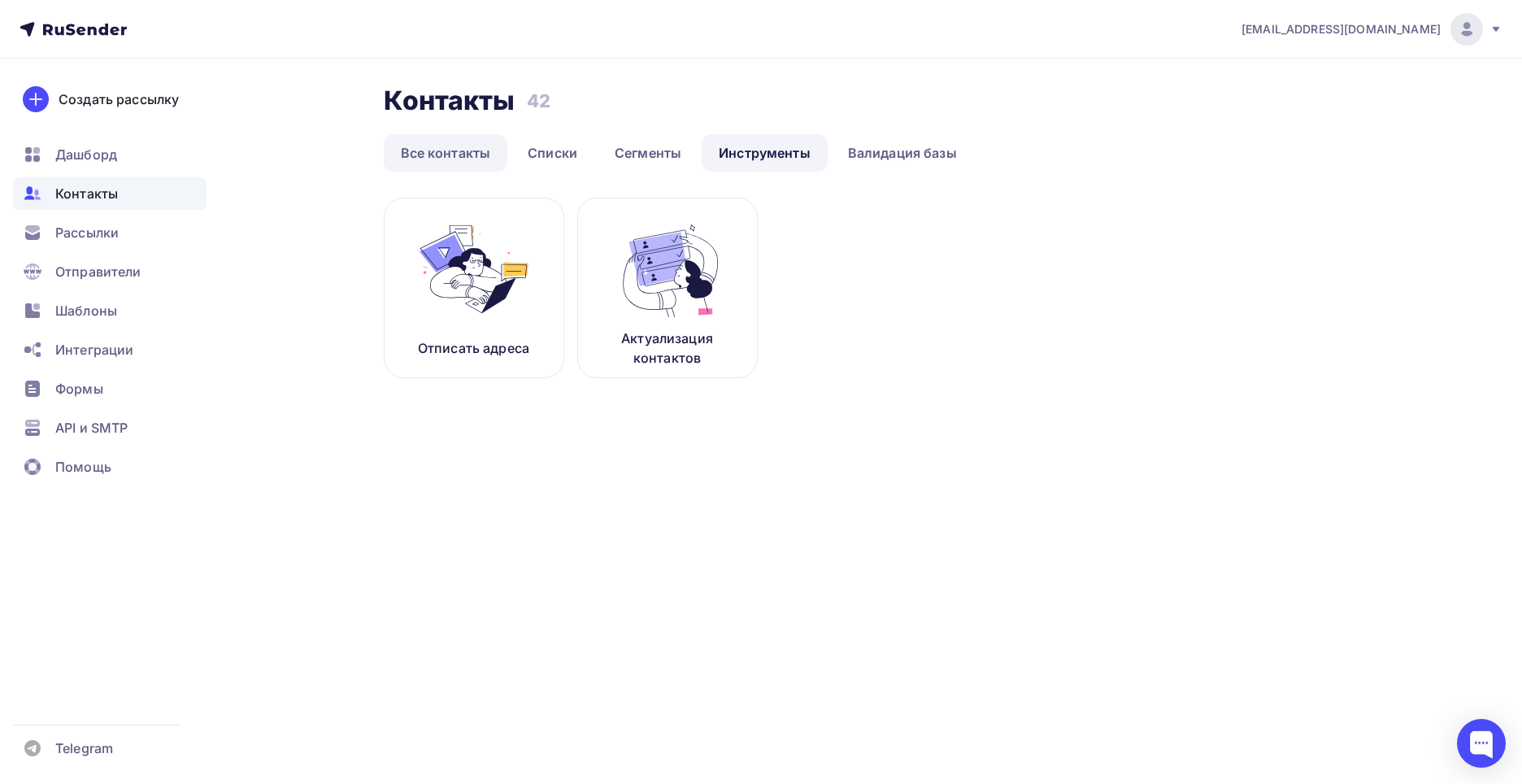
click at [415, 146] on link "Все контакты" at bounding box center [446, 153] width 125 height 38
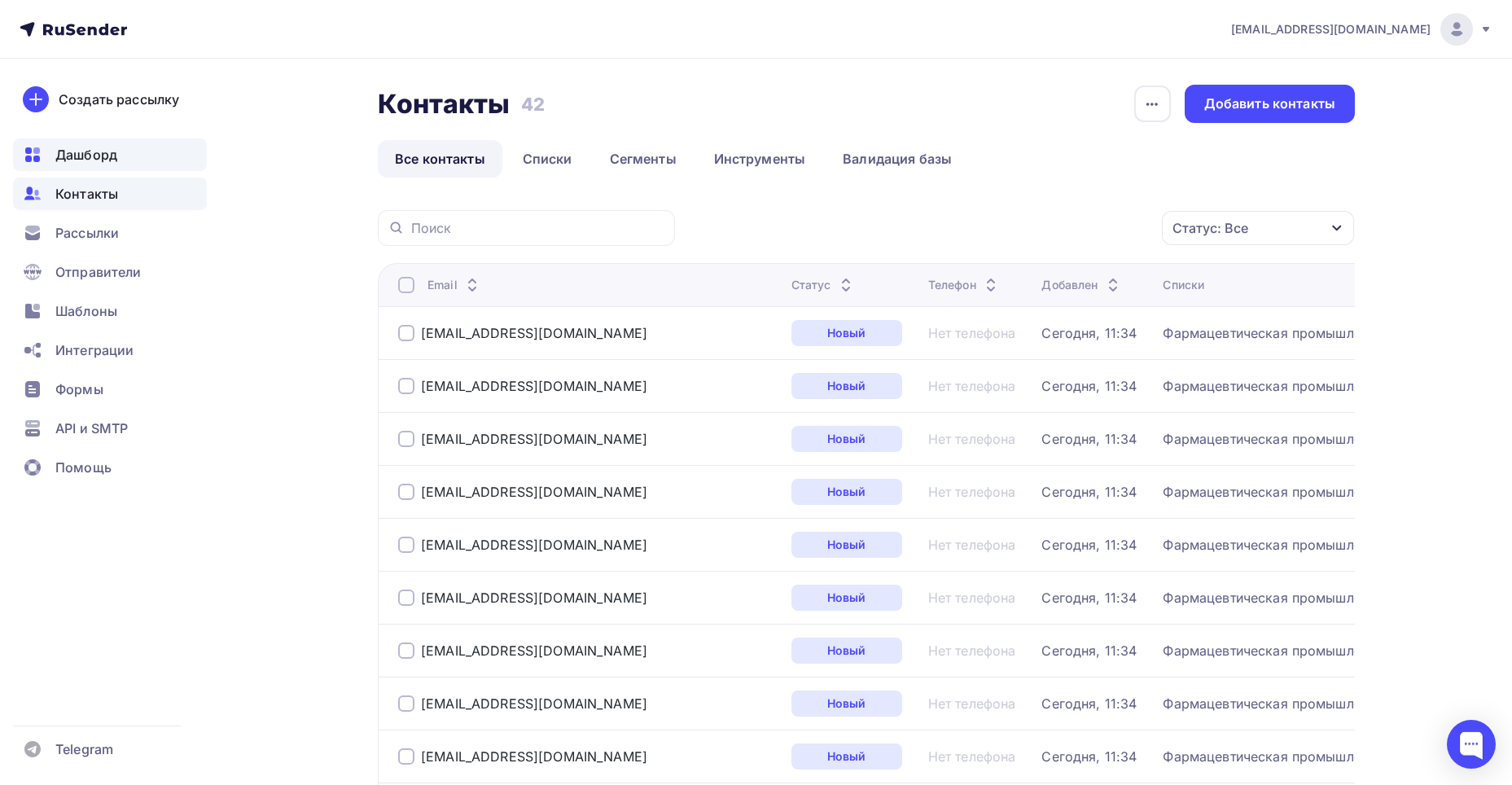
click at [54, 160] on div "Дашборд" at bounding box center [109, 155] width 194 height 32
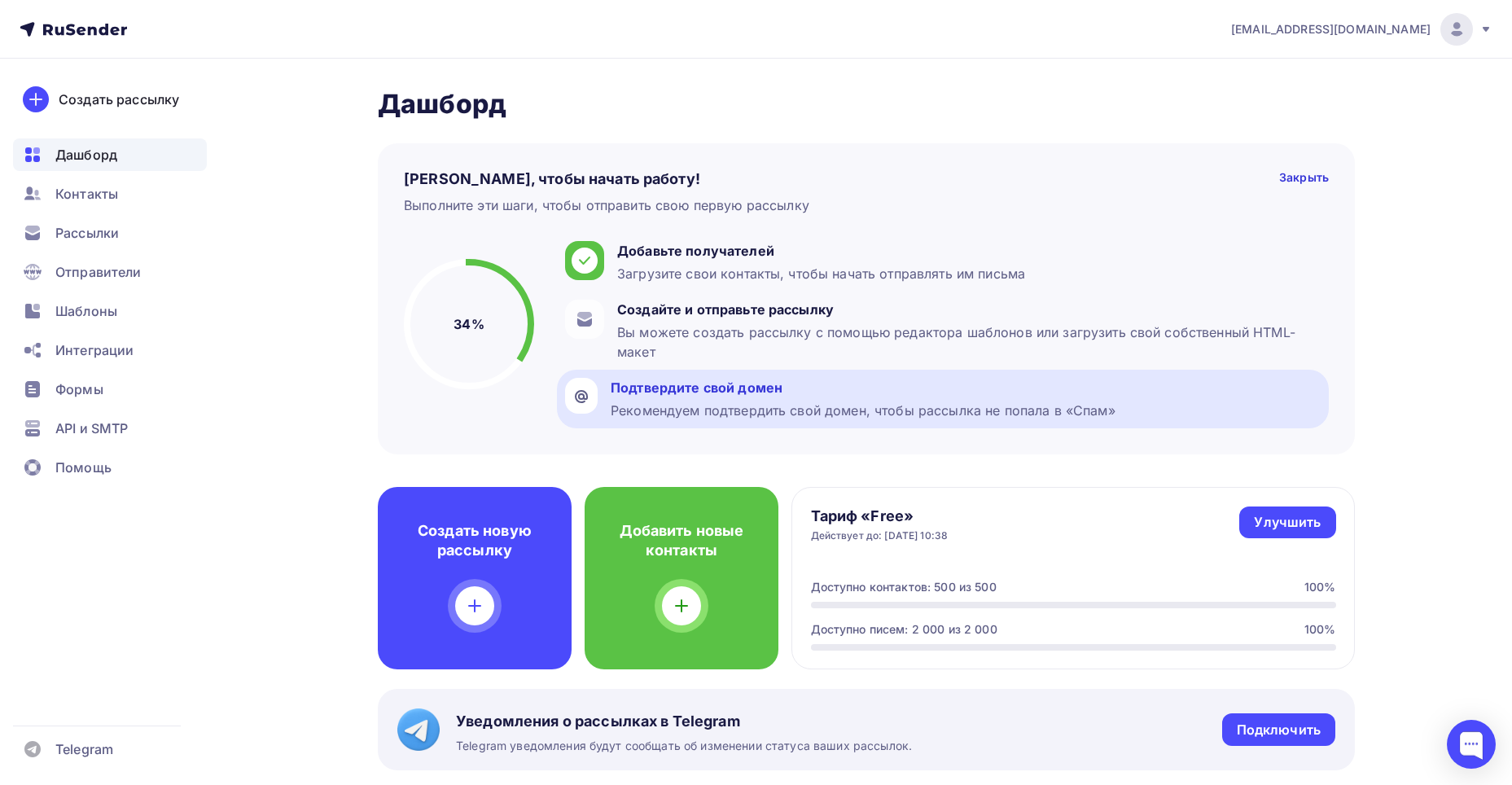
click at [694, 407] on div "Рекомендуем подтвердить свой домен, чтобы рассылка не попала в «Спам»" at bounding box center [863, 410] width 505 height 20
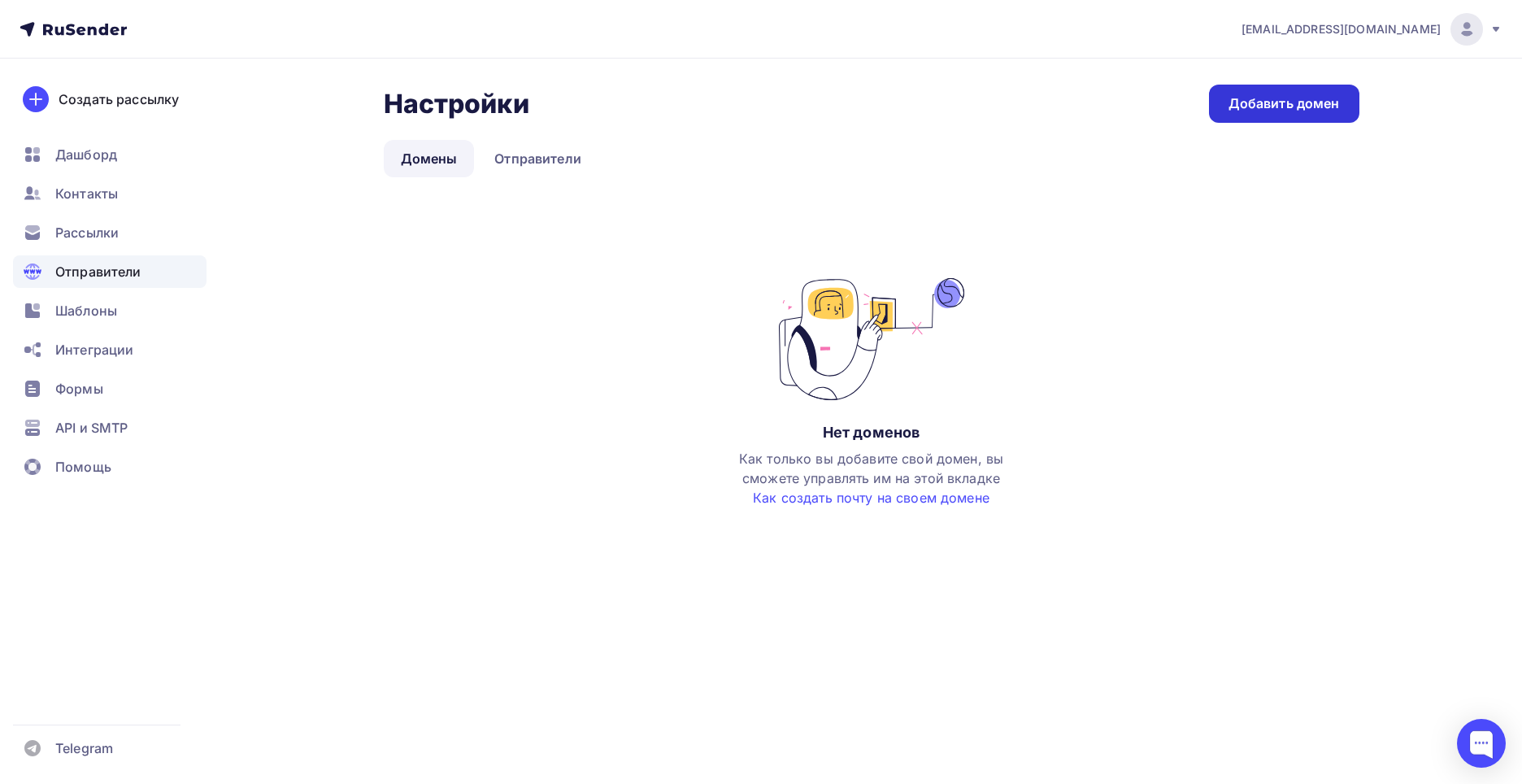
click at [1274, 100] on div "Добавить домен" at bounding box center [1284, 104] width 112 height 19
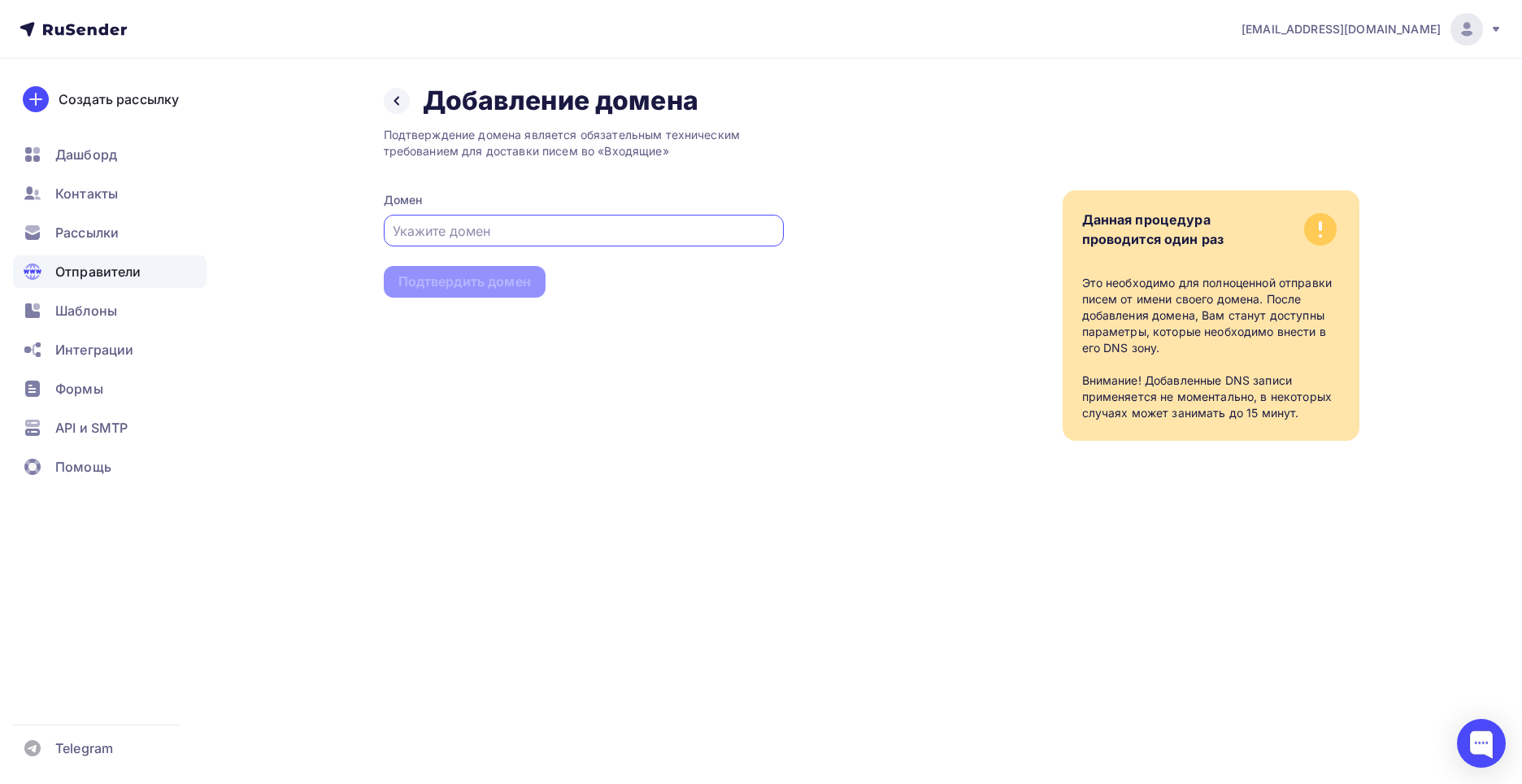
click at [654, 234] on input "text" at bounding box center [583, 230] width 381 height 20
paste input "[EMAIL_ADDRESS][DOMAIN_NAME]"
click at [420, 230] on input "[EMAIL_ADDRESS][DOMAIN_NAME]" at bounding box center [583, 230] width 381 height 20
click at [578, 249] on div "Подтверждение домена является обязательным техническим требованием для доставки…" at bounding box center [584, 278] width 400 height 323
drag, startPoint x: 561, startPoint y: 241, endPoint x: 551, endPoint y: 232, distance: 13.5
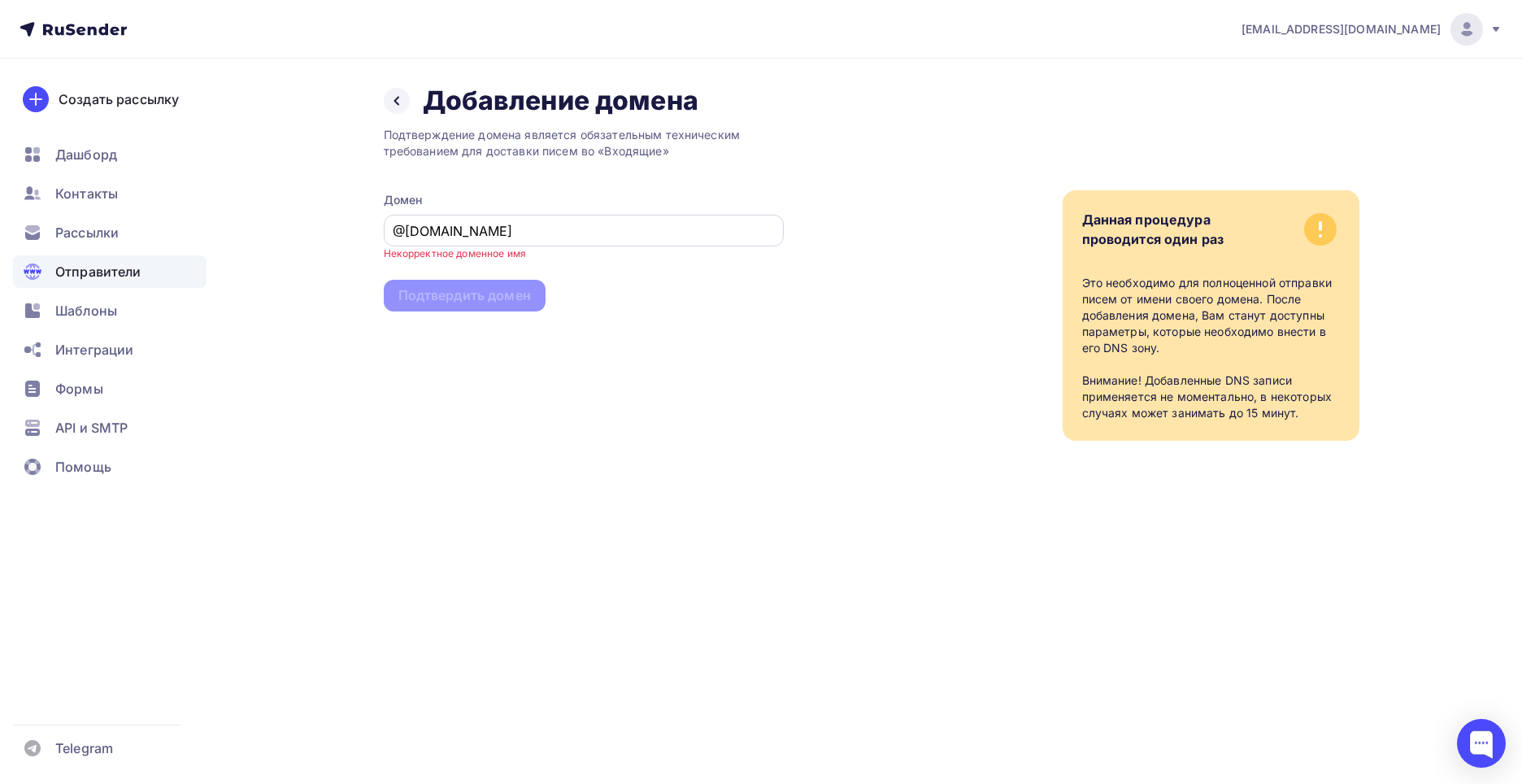
click at [561, 241] on div "@[DOMAIN_NAME]" at bounding box center [584, 230] width 400 height 32
click at [549, 231] on input "@[DOMAIN_NAME]" at bounding box center [583, 230] width 381 height 20
paste input "info"
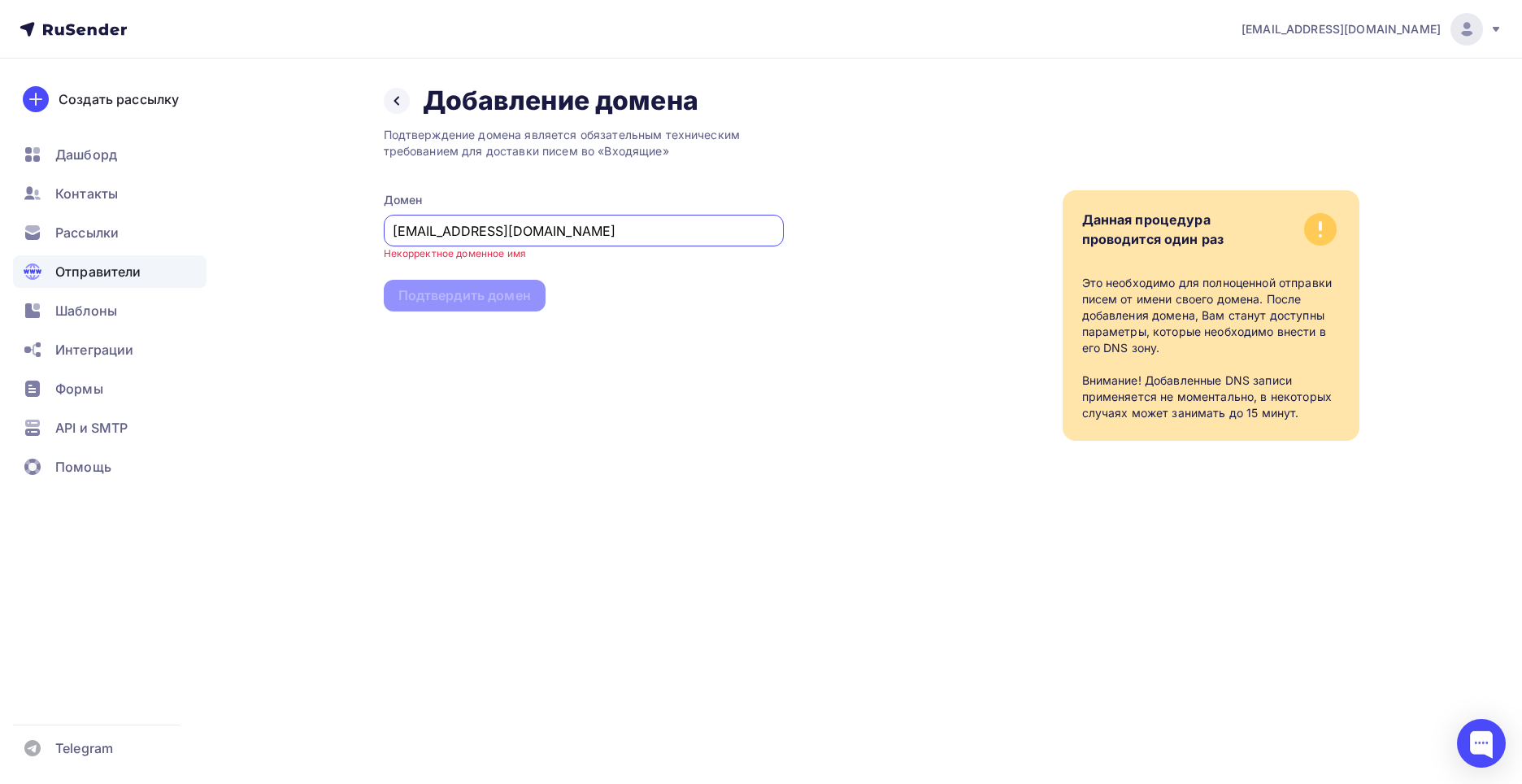
type input "[EMAIL_ADDRESS][DOMAIN_NAME]"
click at [576, 253] on div "Подтверждение домена является обязательным техническим требованием для доставки…" at bounding box center [584, 278] width 400 height 323
click at [593, 313] on div "Подтверждение домена является обязательным техническим требованием для доставки…" at bounding box center [584, 278] width 400 height 323
click at [1492, 729] on div at bounding box center [1481, 742] width 49 height 49
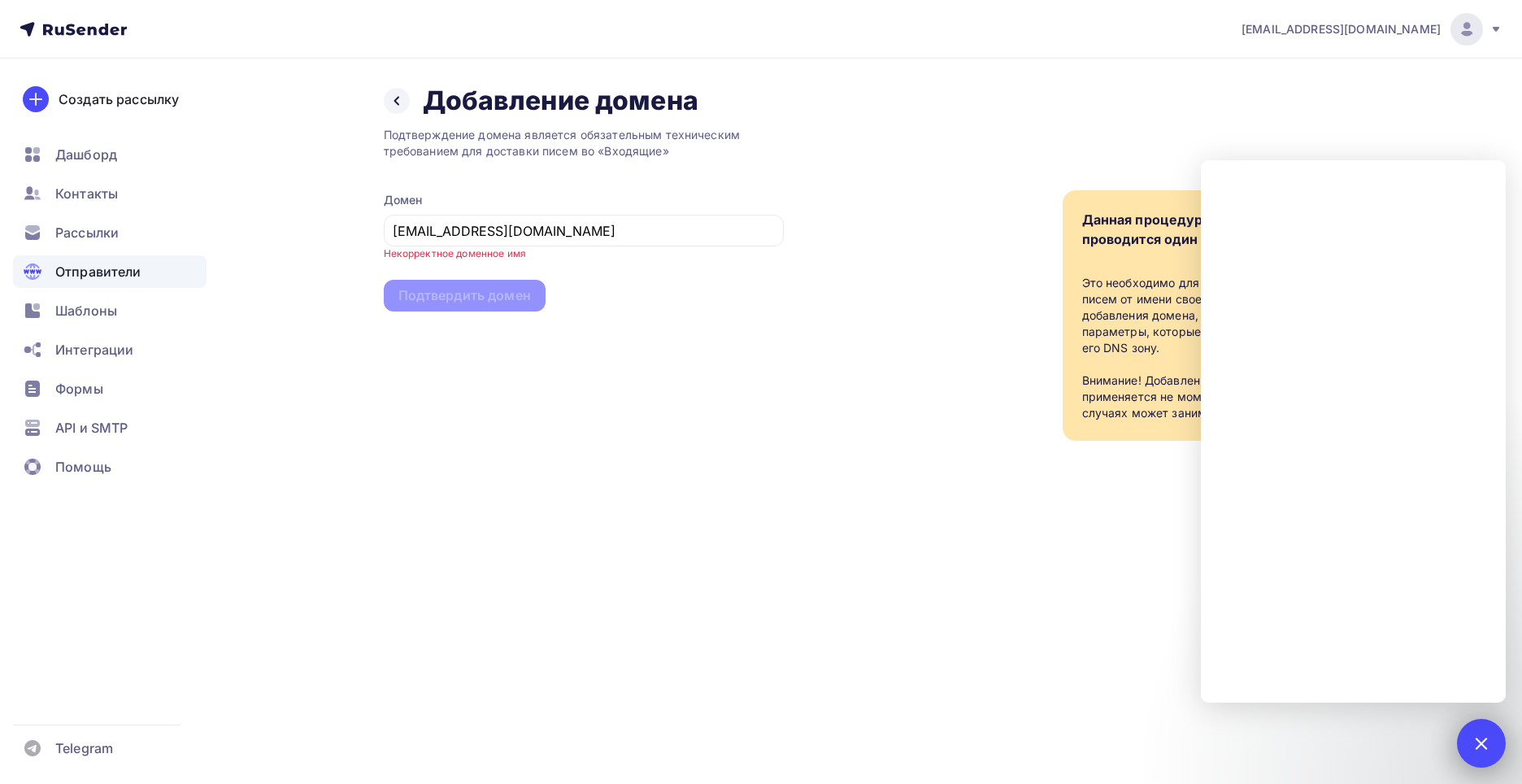
click at [1494, 738] on div at bounding box center [1481, 742] width 49 height 49
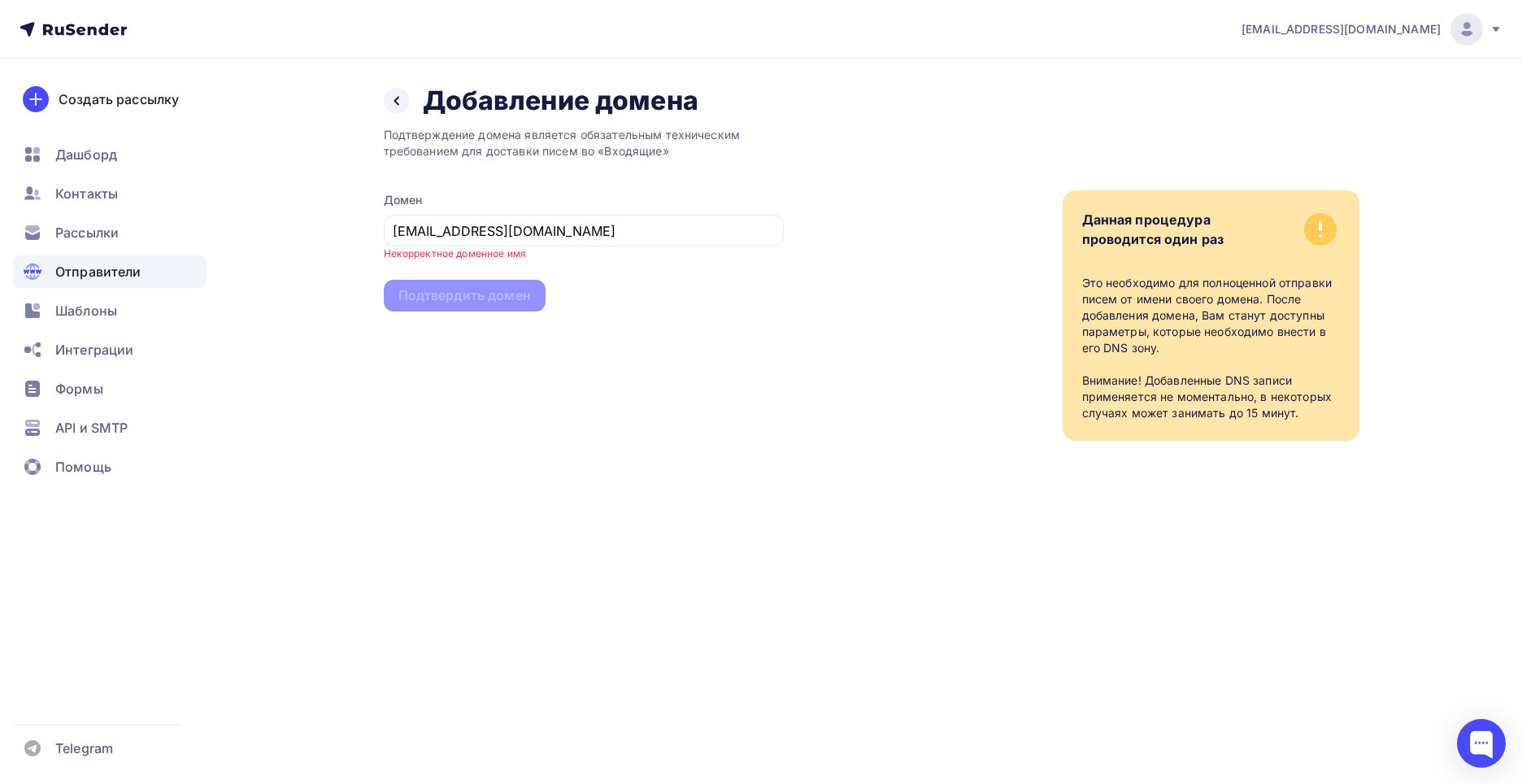
click at [1451, 40] on div "[EMAIL_ADDRESS][DOMAIN_NAME]" at bounding box center [1372, 29] width 261 height 32
click at [1317, 72] on link "Аккаунт" at bounding box center [1356, 72] width 273 height 32
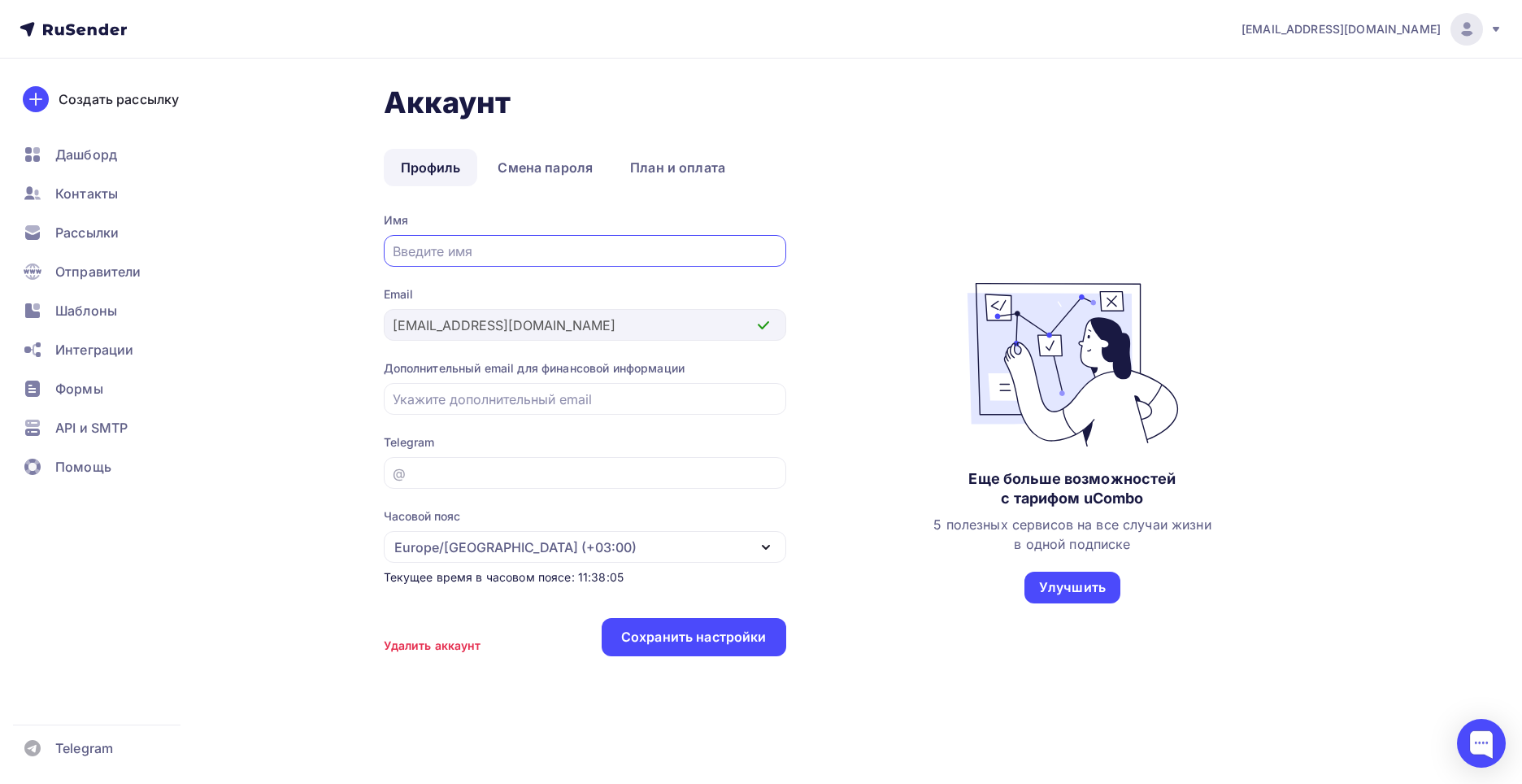
click at [1481, 34] on div at bounding box center [1467, 29] width 32 height 32
click at [1315, 154] on link "Выйти" at bounding box center [1356, 148] width 273 height 32
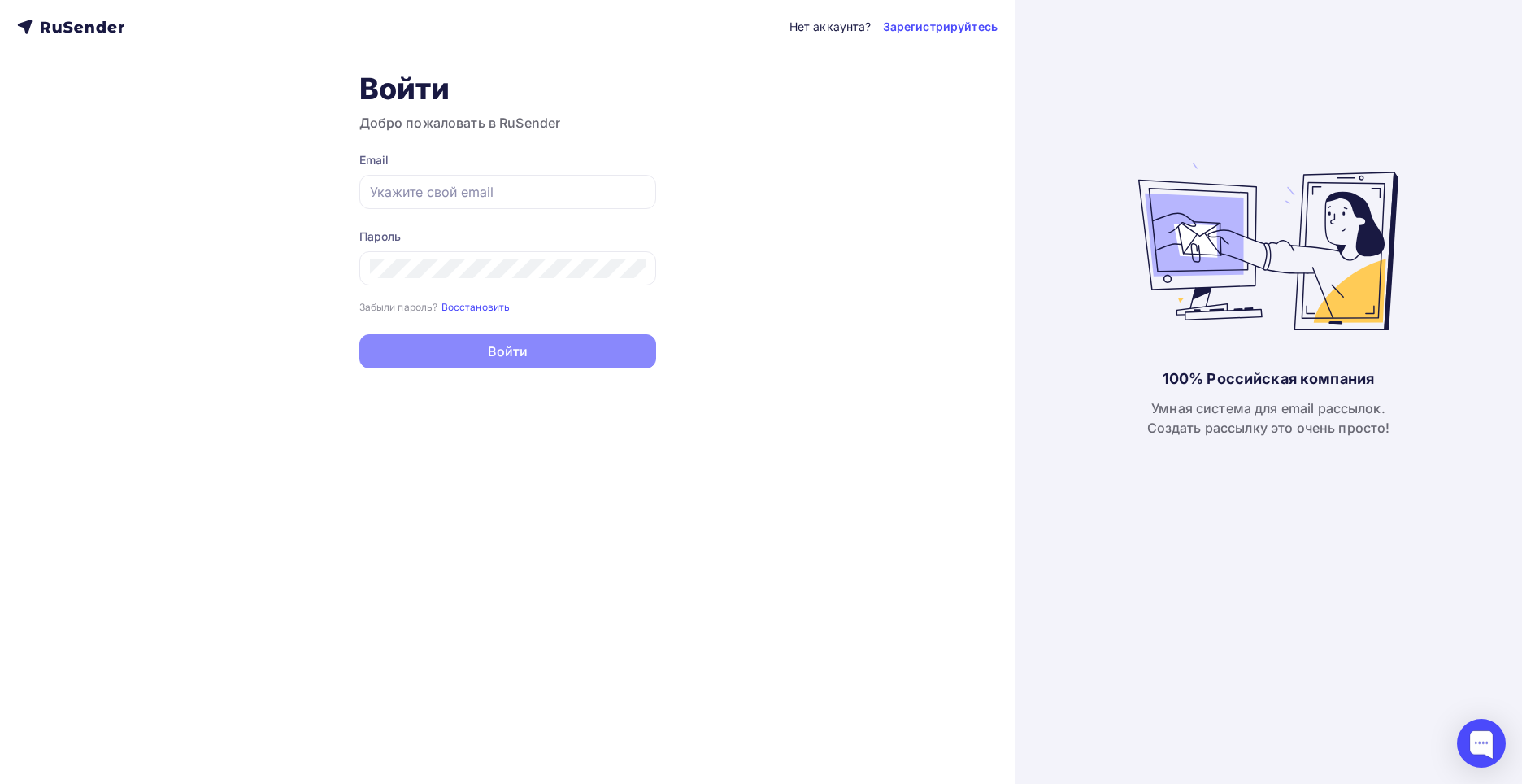
type input "[EMAIL_ADDRESS][DOMAIN_NAME]"
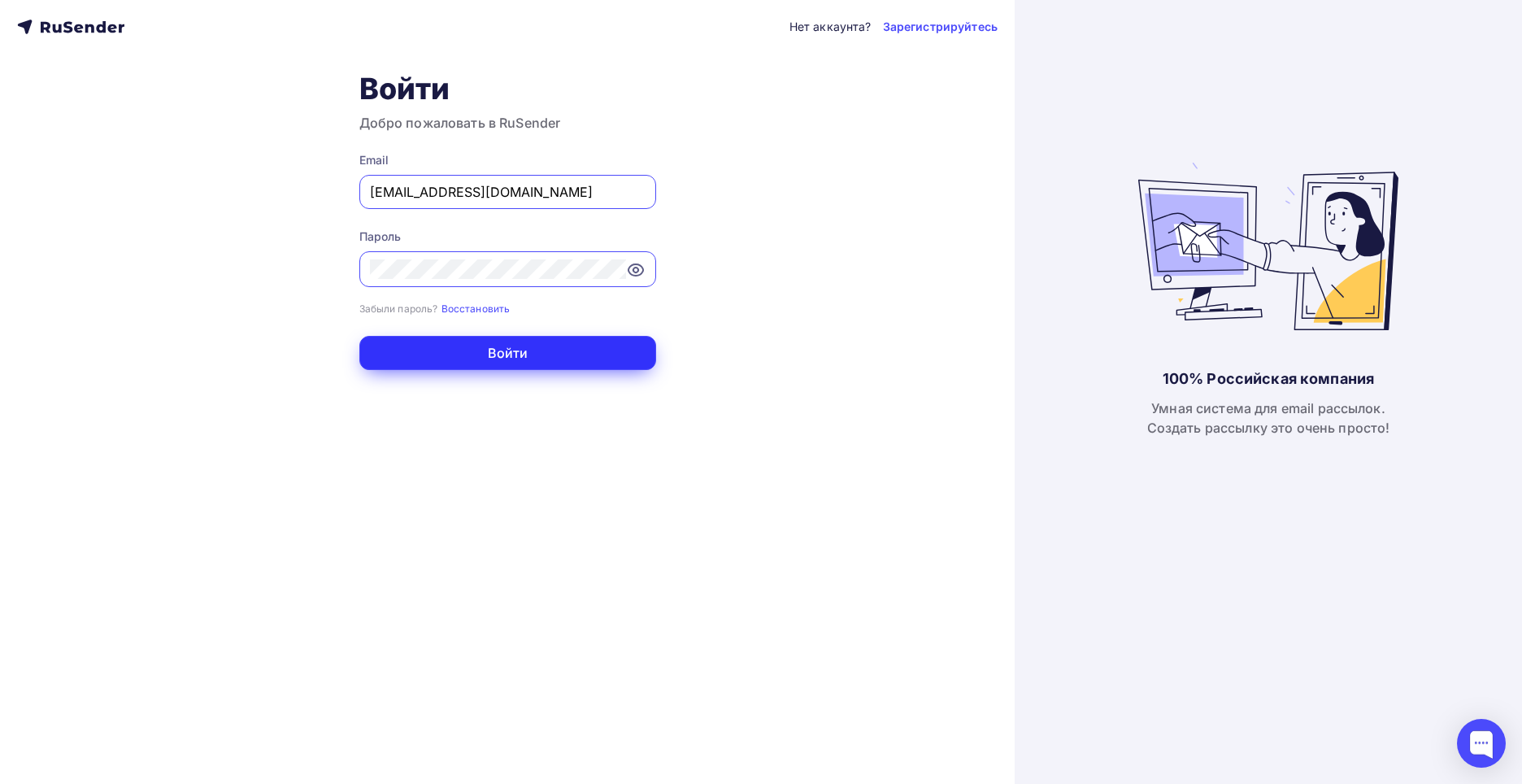
drag, startPoint x: 475, startPoint y: 354, endPoint x: 470, endPoint y: 372, distance: 18.7
click at [475, 354] on button "Войти" at bounding box center [508, 353] width 297 height 34
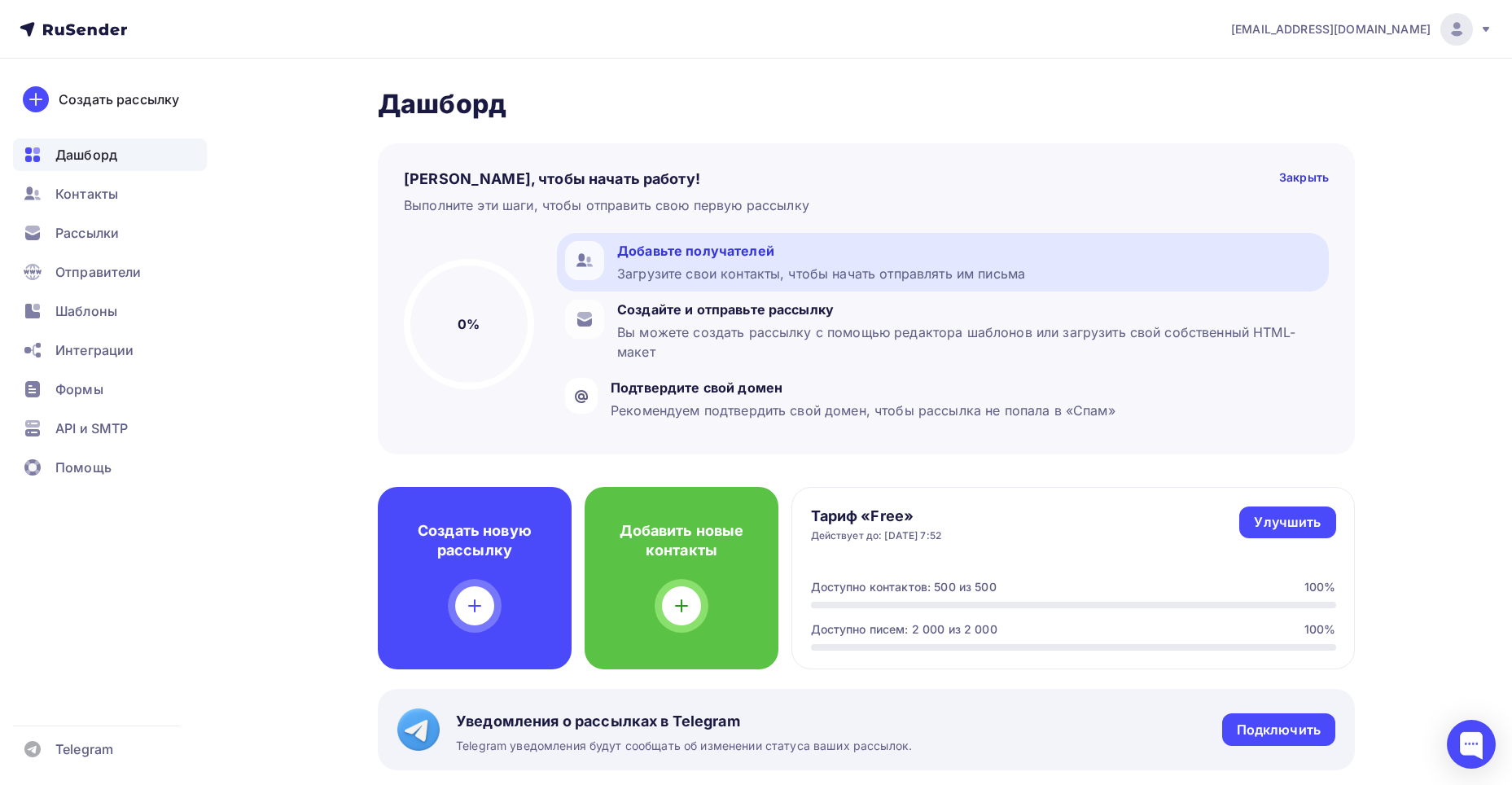
click at [761, 254] on div "Добавьте получателей" at bounding box center [820, 250] width 407 height 20
